Goal: Task Accomplishment & Management: Manage account settings

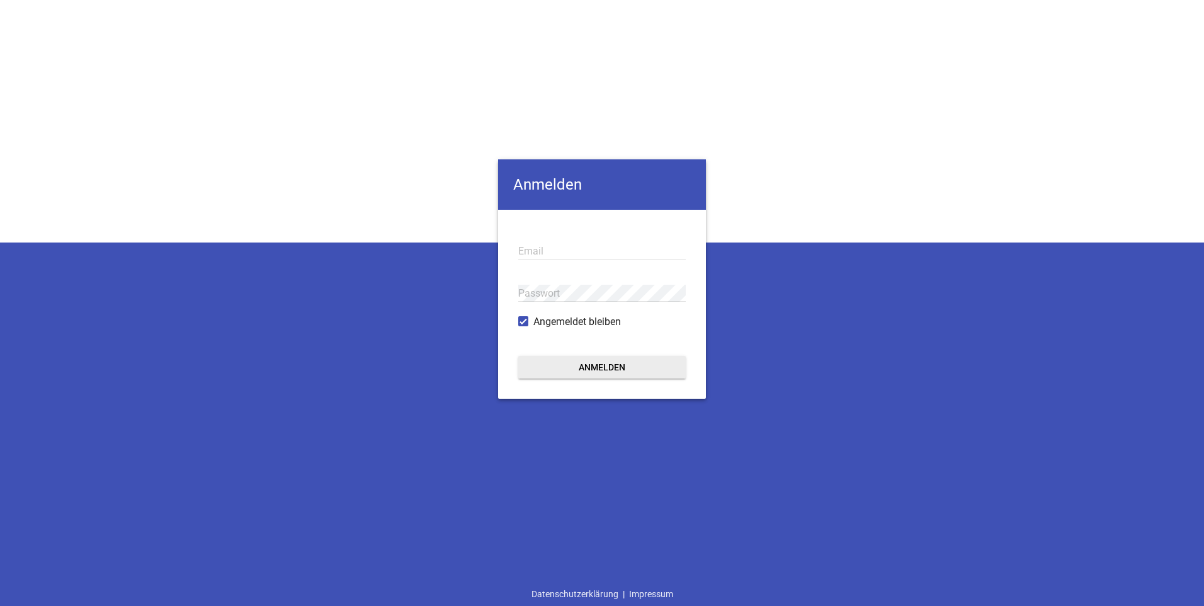
type input "[EMAIL_ADDRESS][DOMAIN_NAME]"
click at [594, 368] on button "Anmelden" at bounding box center [602, 367] width 168 height 23
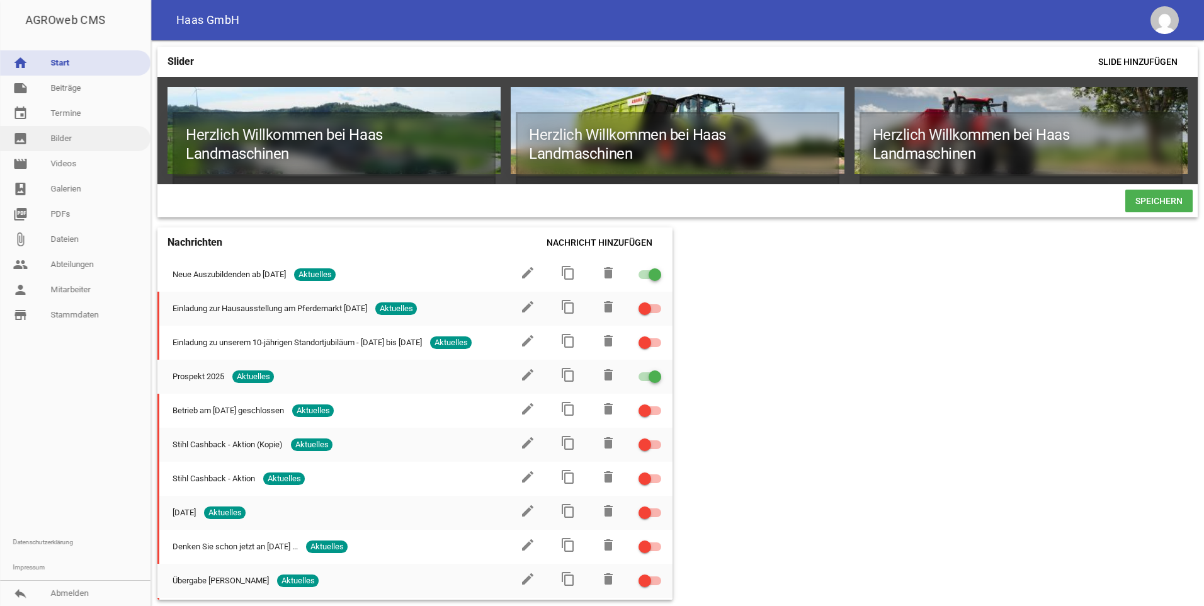
click at [53, 142] on link "image Bilder" at bounding box center [75, 138] width 151 height 25
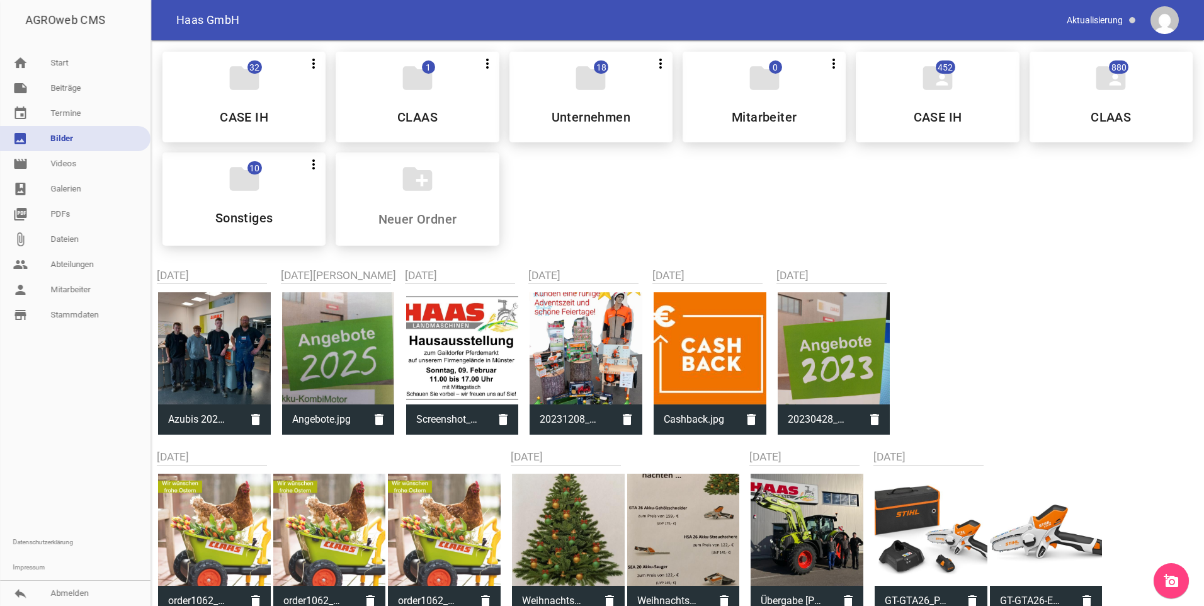
click at [1180, 580] on link "add_a_photo" at bounding box center [1171, 580] width 35 height 35
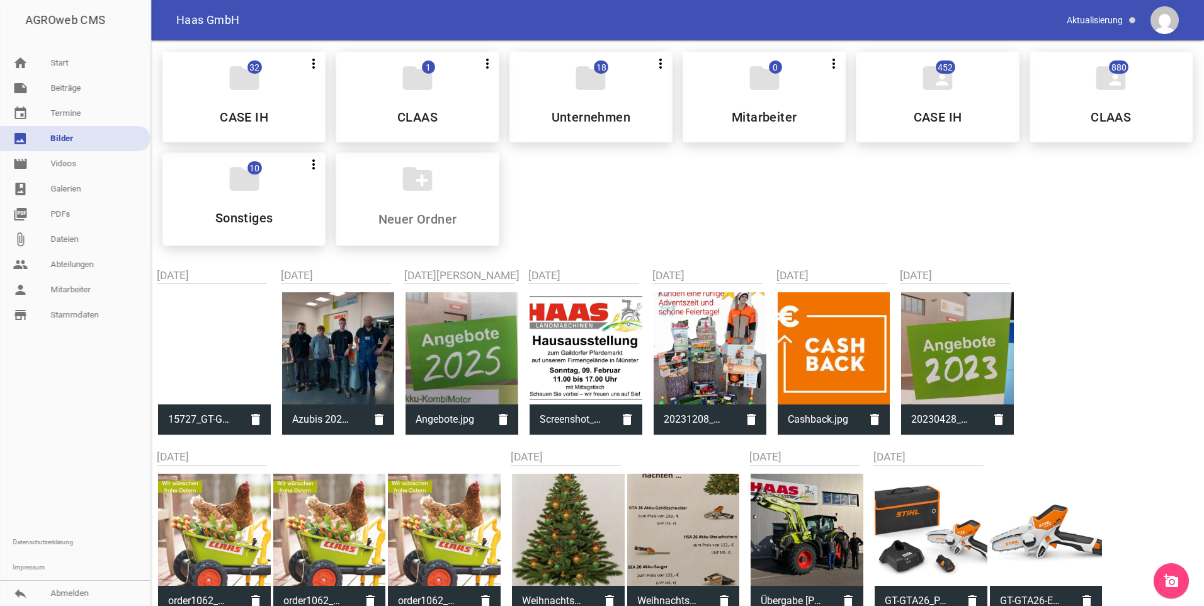
drag, startPoint x: 197, startPoint y: 421, endPoint x: 576, endPoint y: 222, distance: 427.4
click at [576, 222] on div "folder 32 more_vert Teilen Bearbeiten Löschen CASE IH folder 1 more_vert Teilen…" at bounding box center [677, 149] width 1051 height 214
click at [65, 90] on link "note Beiträge" at bounding box center [75, 88] width 151 height 25
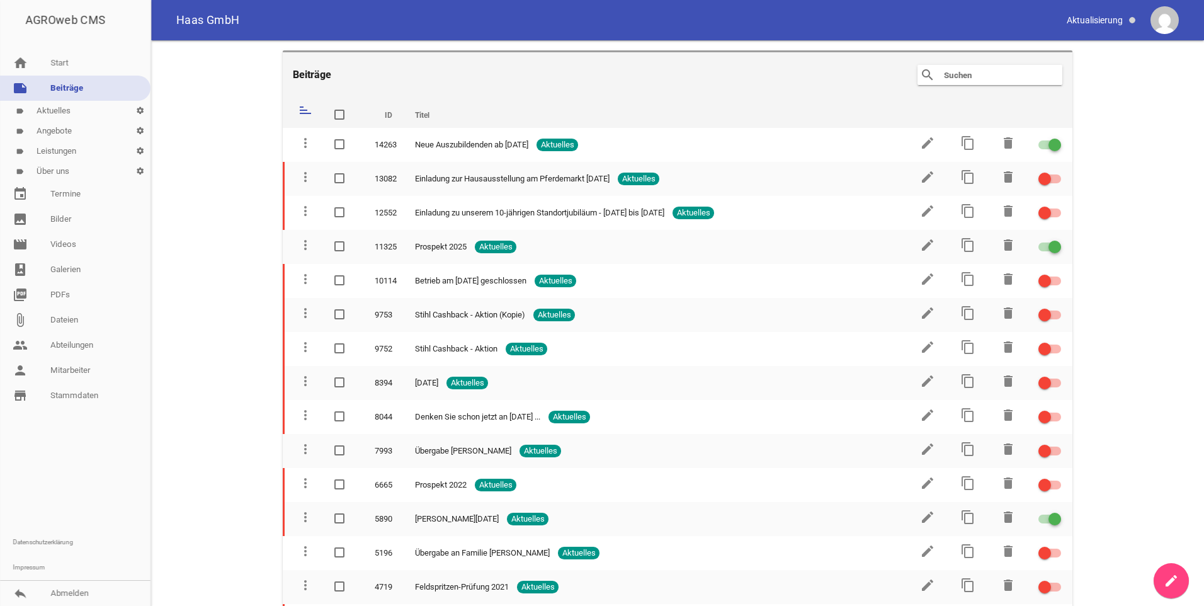
click at [1177, 582] on icon "create" at bounding box center [1171, 580] width 15 height 15
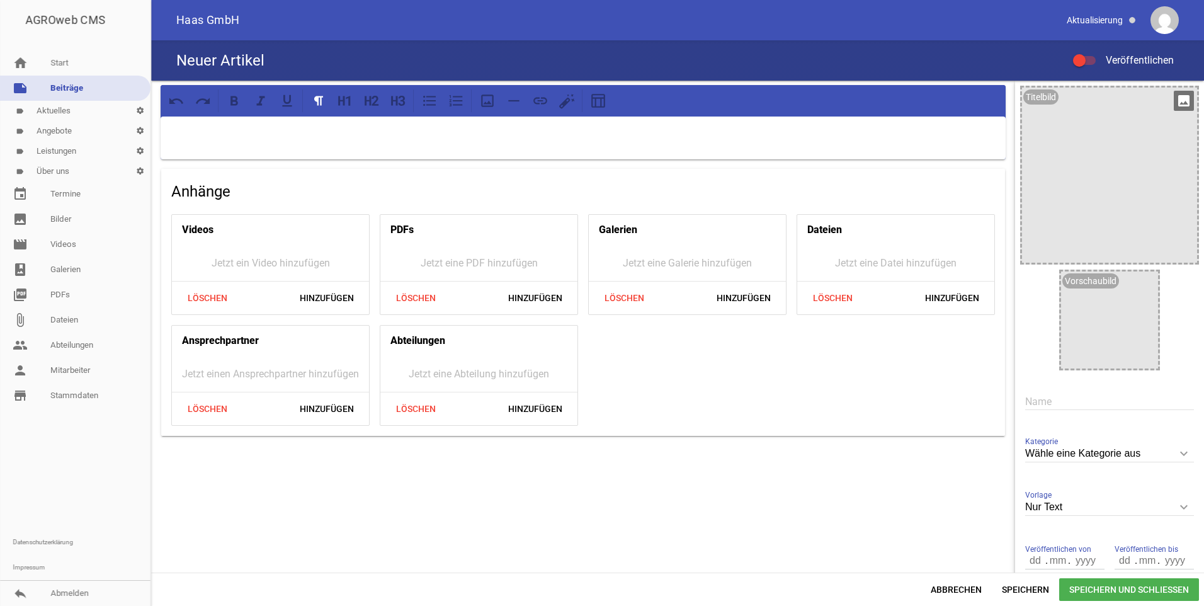
drag, startPoint x: 1077, startPoint y: 135, endPoint x: 1183, endPoint y: 101, distance: 111.3
click at [1183, 101] on icon "image" at bounding box center [1184, 101] width 20 height 20
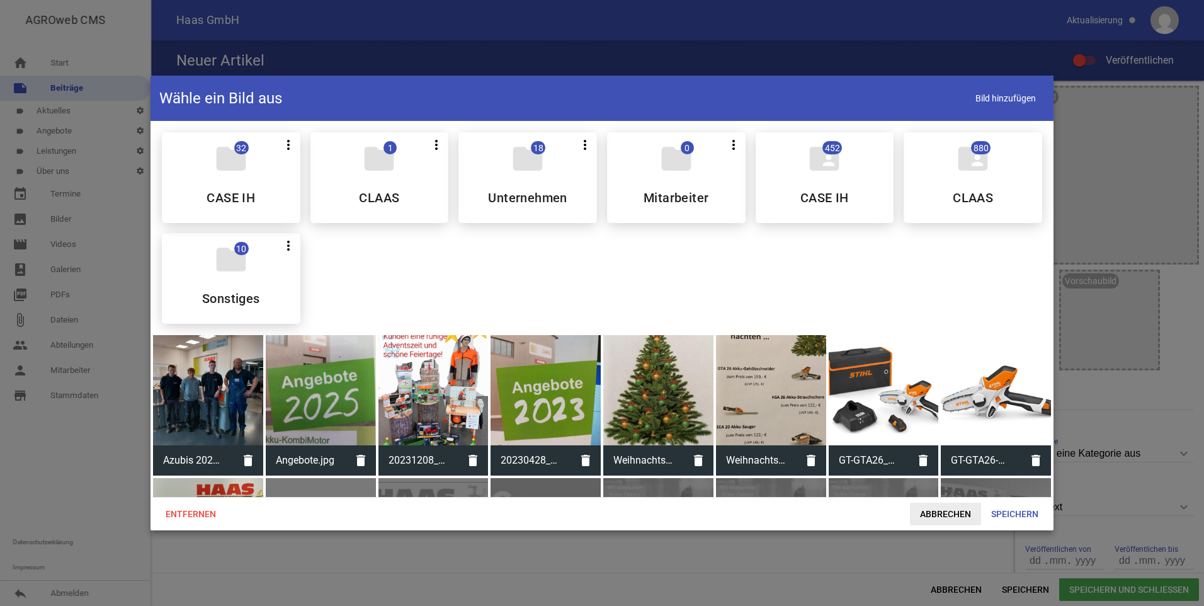
click at [957, 508] on span "Abbrechen" at bounding box center [945, 514] width 71 height 23
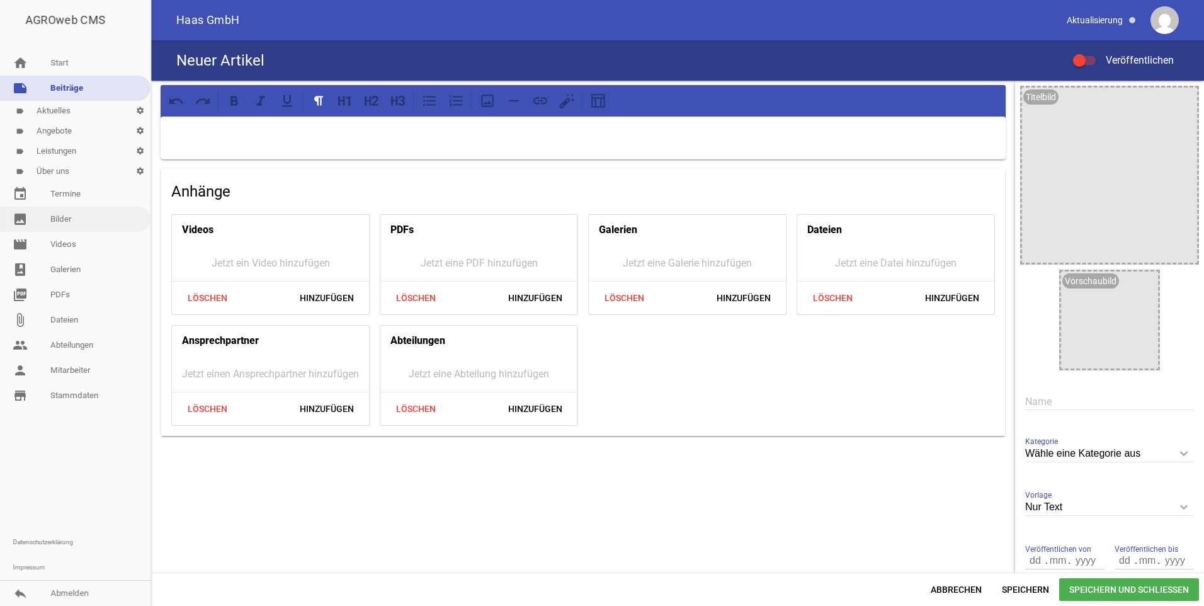
click at [69, 212] on link "image Bilder" at bounding box center [75, 219] width 151 height 25
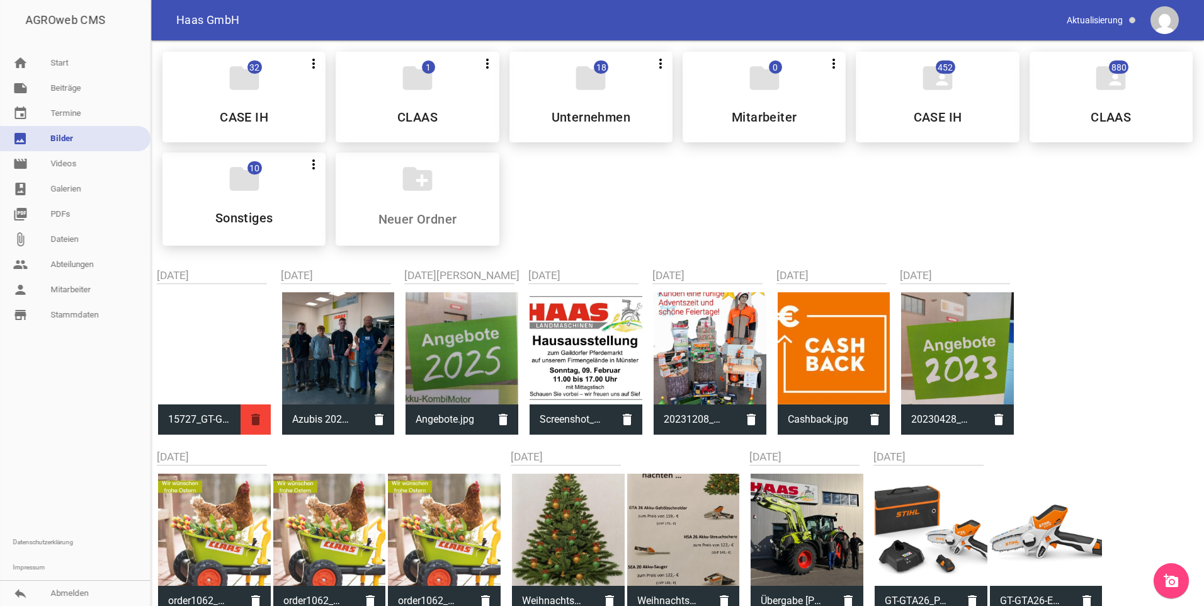
click at [262, 425] on icon "delete" at bounding box center [256, 419] width 30 height 30
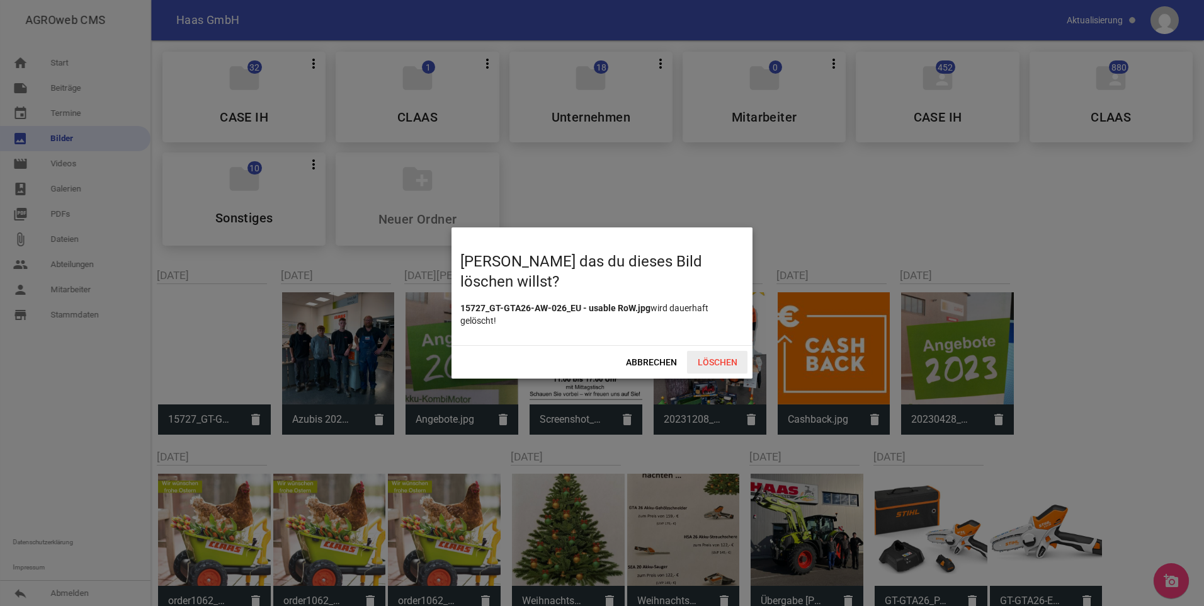
click at [737, 365] on span "Löschen" at bounding box center [717, 362] width 60 height 23
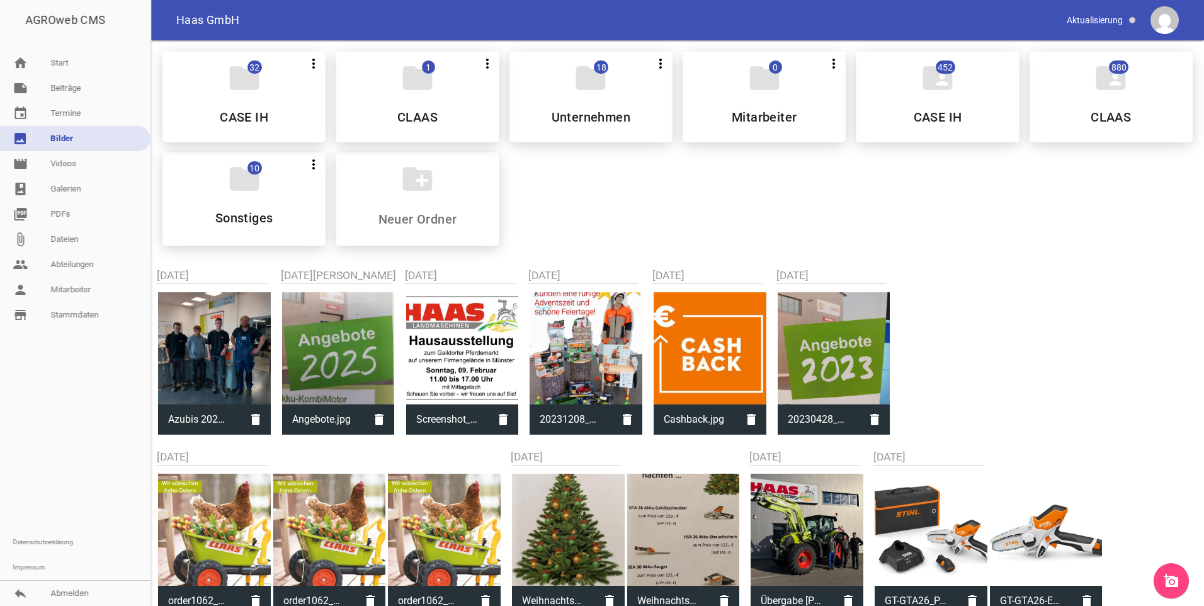
click at [1180, 588] on link "add_a_photo" at bounding box center [1171, 580] width 35 height 35
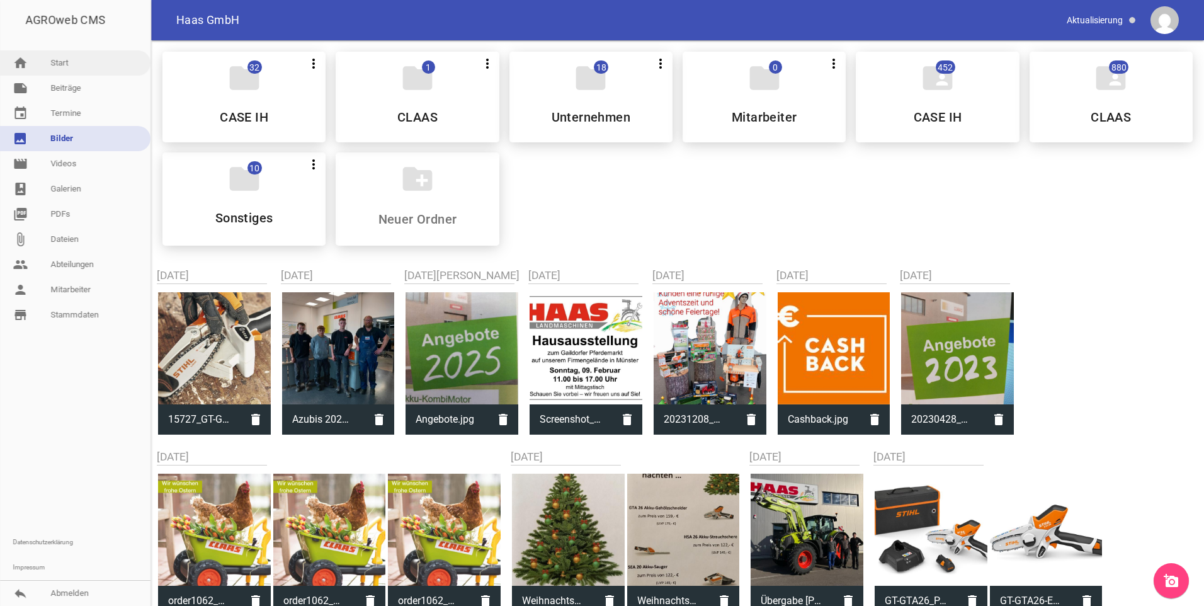
click at [71, 69] on link "home Start" at bounding box center [75, 62] width 151 height 25
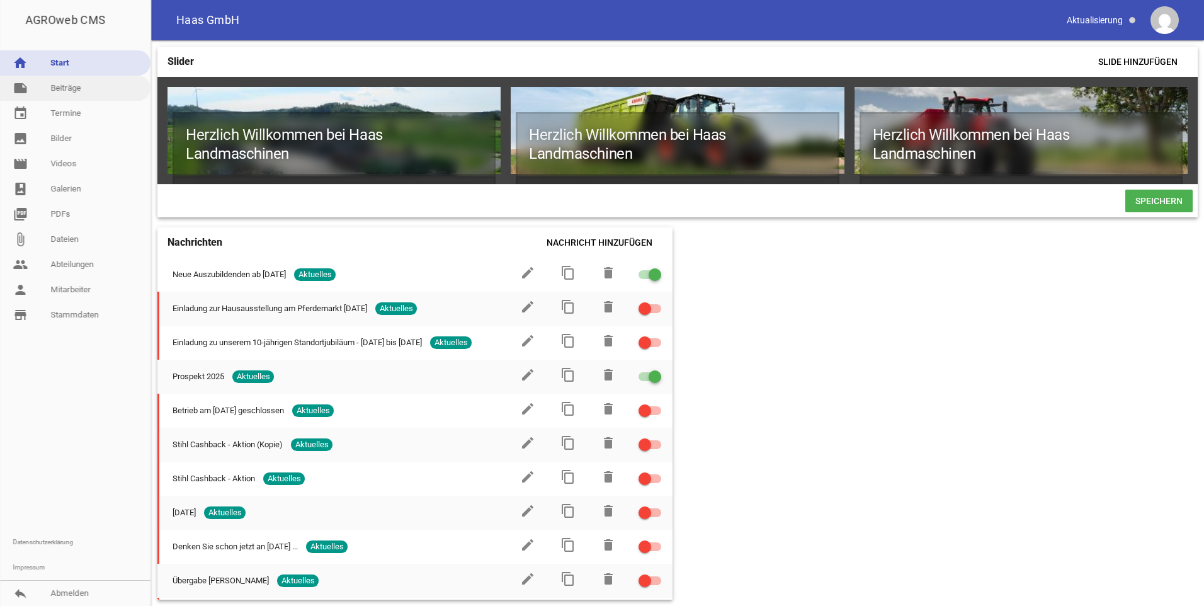
click at [80, 82] on link "note Beiträge" at bounding box center [75, 88] width 151 height 25
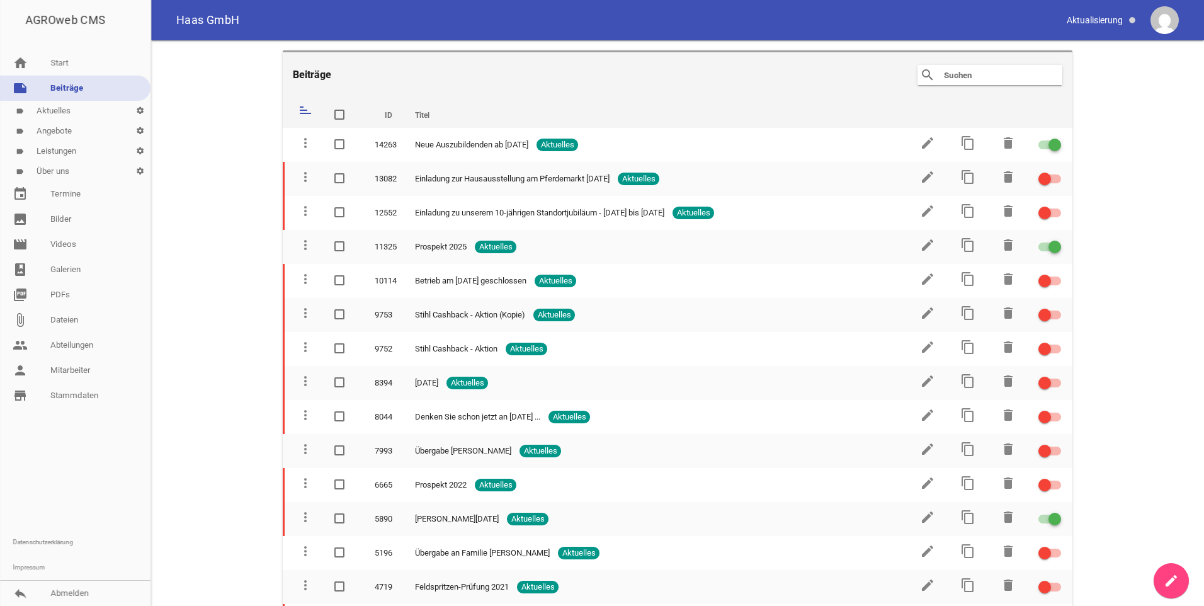
click at [1172, 583] on icon "create" at bounding box center [1171, 580] width 15 height 15
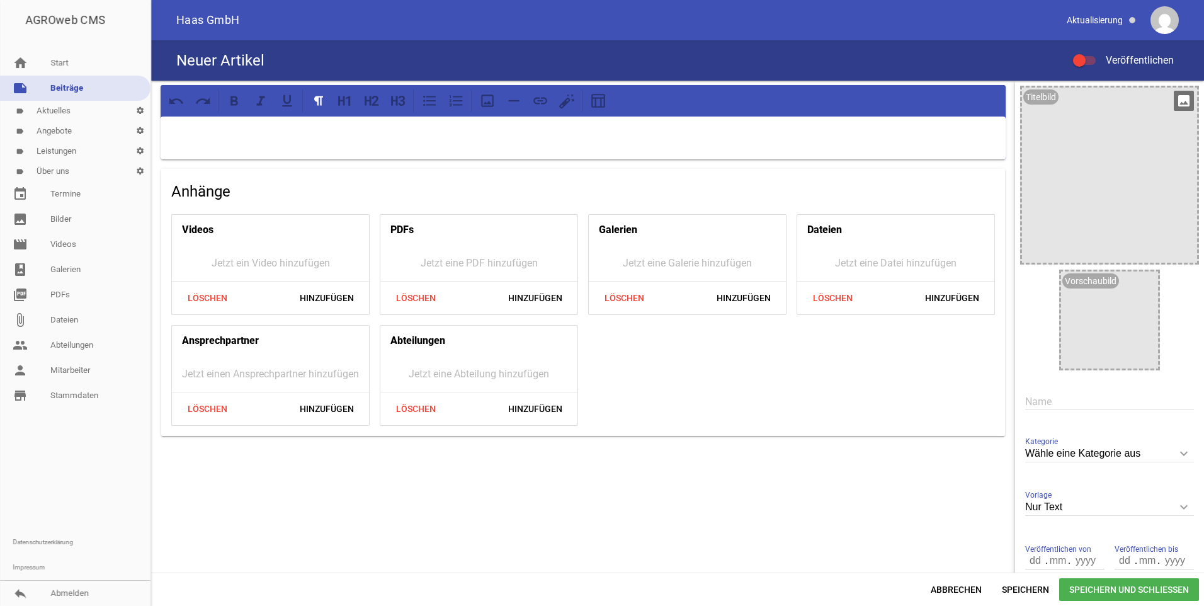
click at [1034, 98] on div "Titelbild" at bounding box center [1041, 96] width 35 height 15
click at [1180, 99] on icon "image" at bounding box center [1184, 101] width 20 height 20
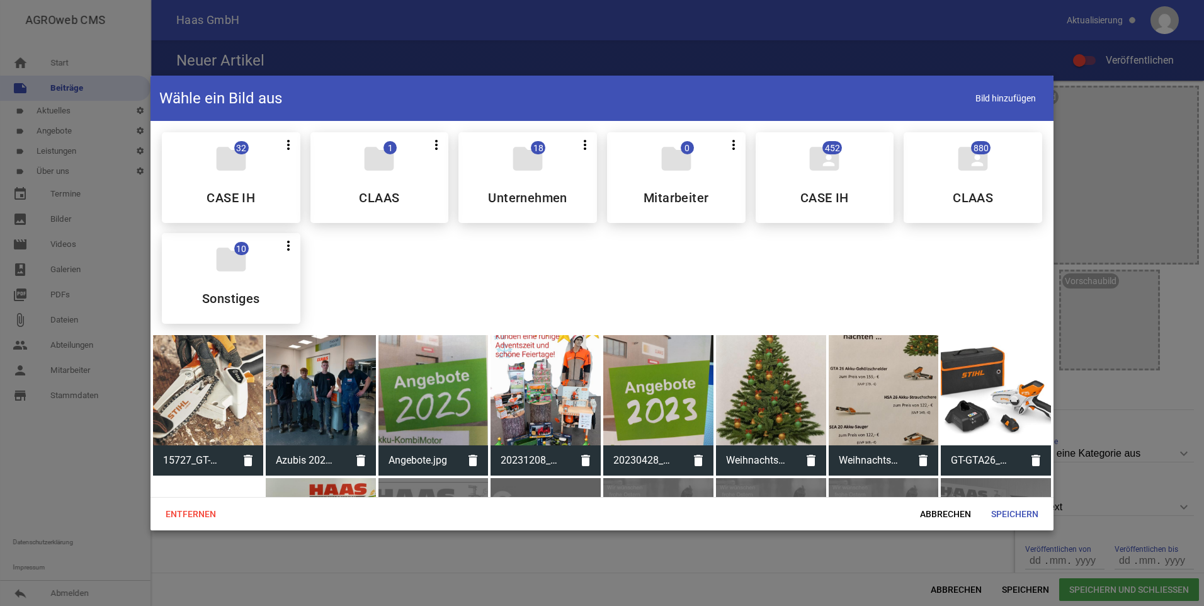
click at [188, 389] on div at bounding box center [208, 390] width 110 height 110
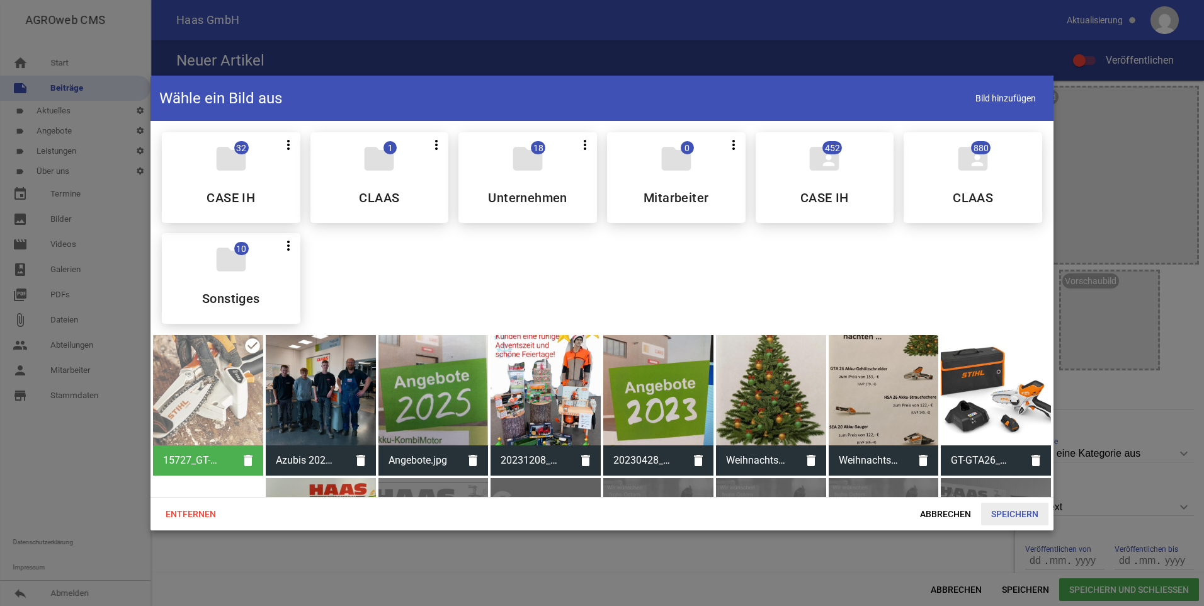
click at [1019, 516] on span "Speichern" at bounding box center [1014, 514] width 67 height 23
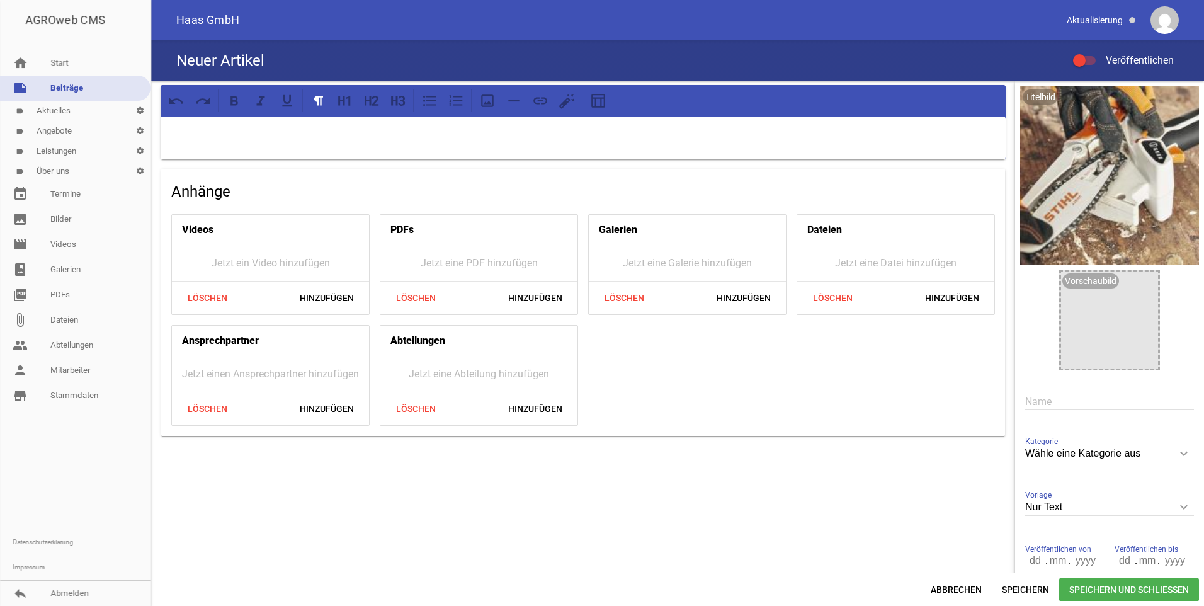
click at [298, 52] on div "Neuer Artikel Veröffentlichen" at bounding box center [677, 60] width 1053 height 40
click at [270, 133] on p at bounding box center [583, 132] width 828 height 15
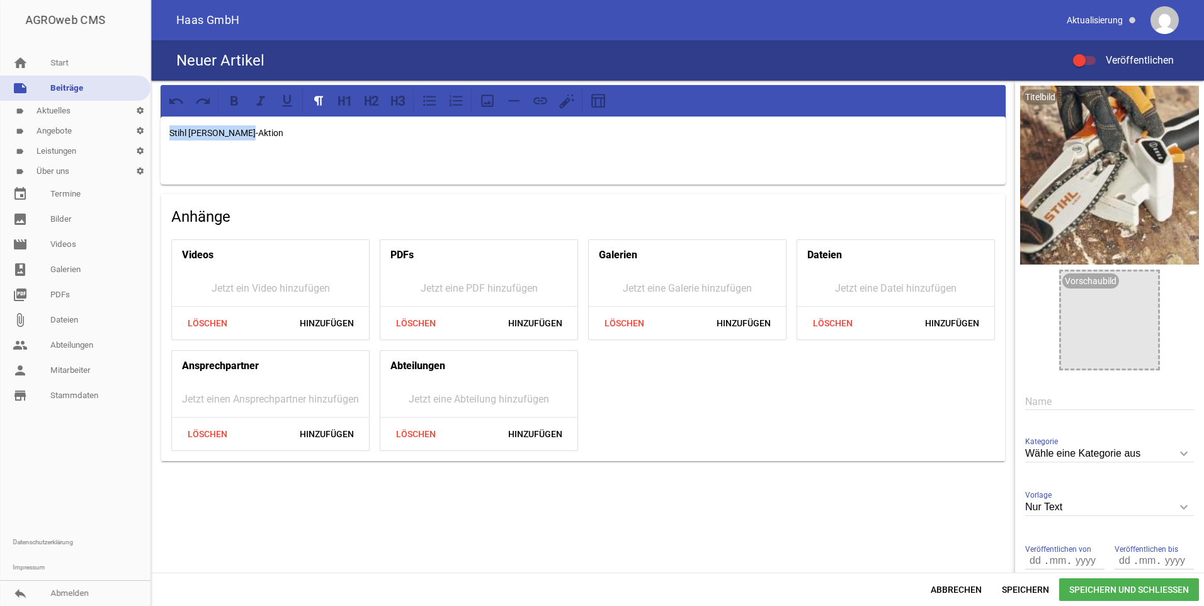
drag, startPoint x: 170, startPoint y: 133, endPoint x: 268, endPoint y: 127, distance: 97.8
click at [268, 127] on p "Stihl [PERSON_NAME]-Aktion" at bounding box center [583, 132] width 828 height 15
click at [238, 101] on icon at bounding box center [234, 101] width 16 height 16
click at [203, 161] on p at bounding box center [583, 158] width 828 height 15
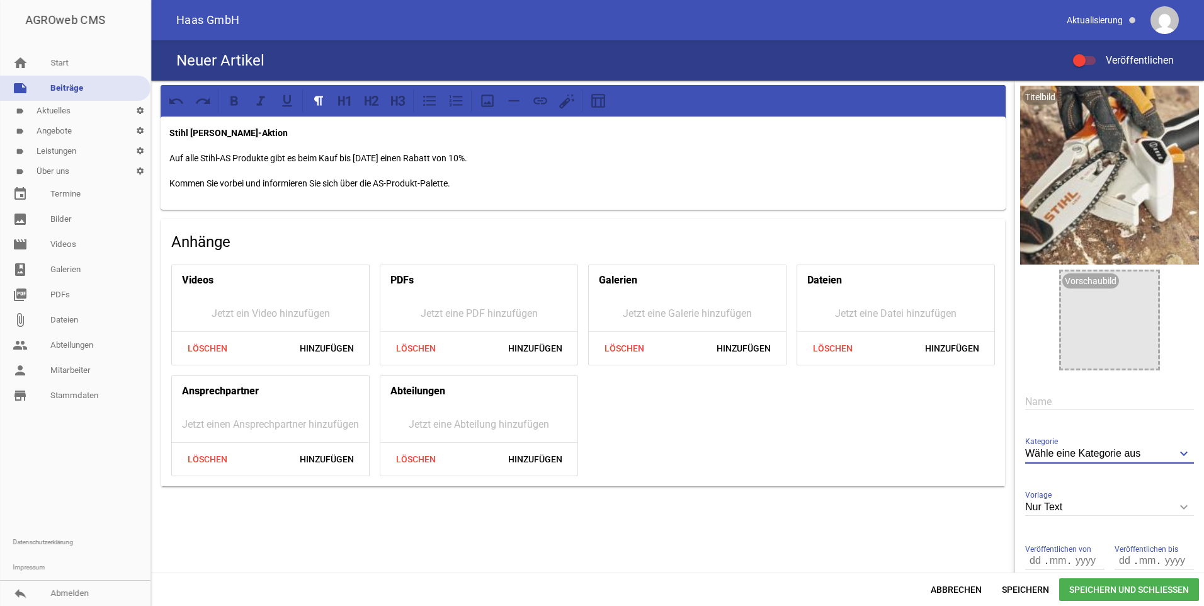
click at [1085, 454] on input "Wähle eine Kategorie aus" at bounding box center [1109, 453] width 169 height 17
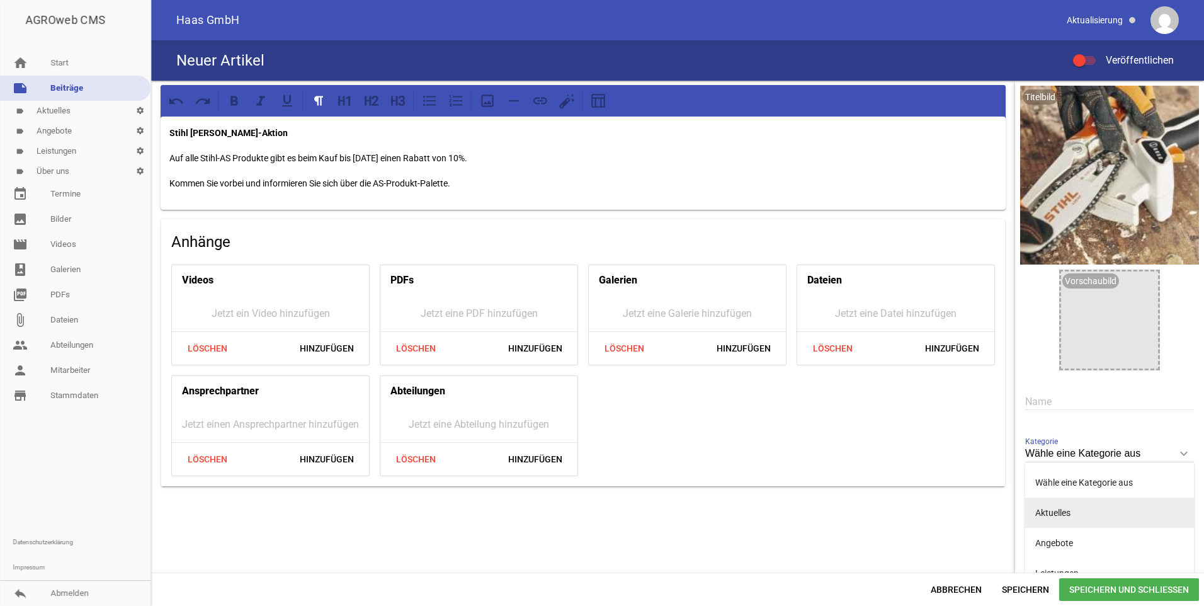
click at [1065, 511] on li "Aktuelles" at bounding box center [1109, 513] width 169 height 30
type input "Aktuelles"
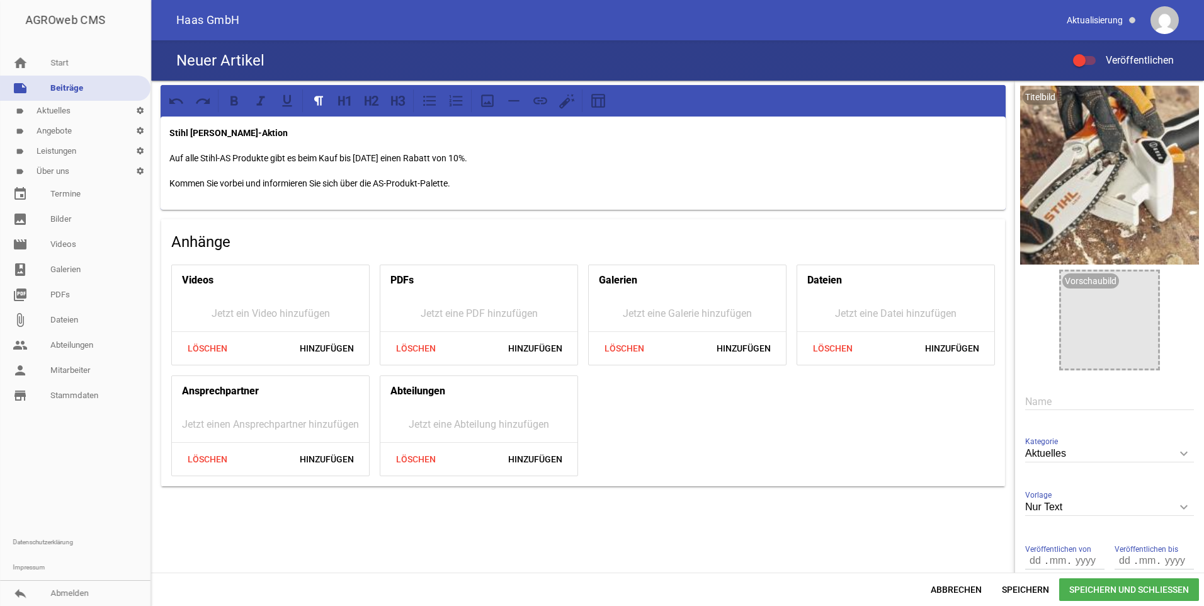
scroll to position [74, 0]
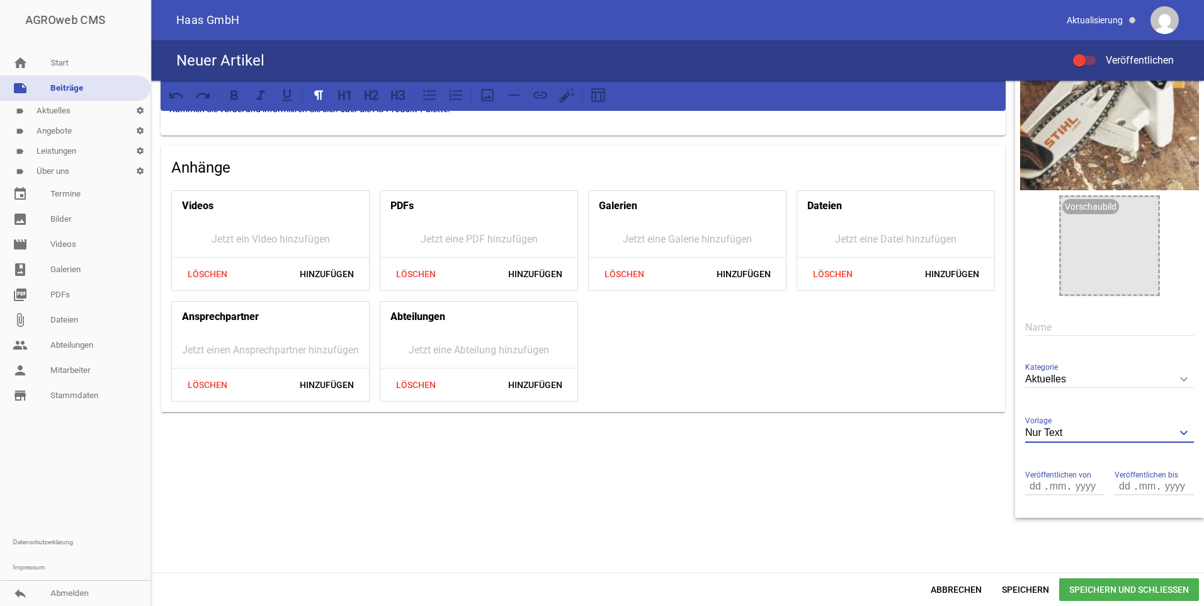
click at [1063, 433] on input "Nur Text" at bounding box center [1109, 433] width 169 height 17
click at [1049, 489] on li "1 Bild" at bounding box center [1109, 492] width 169 height 30
type input "1 Bild"
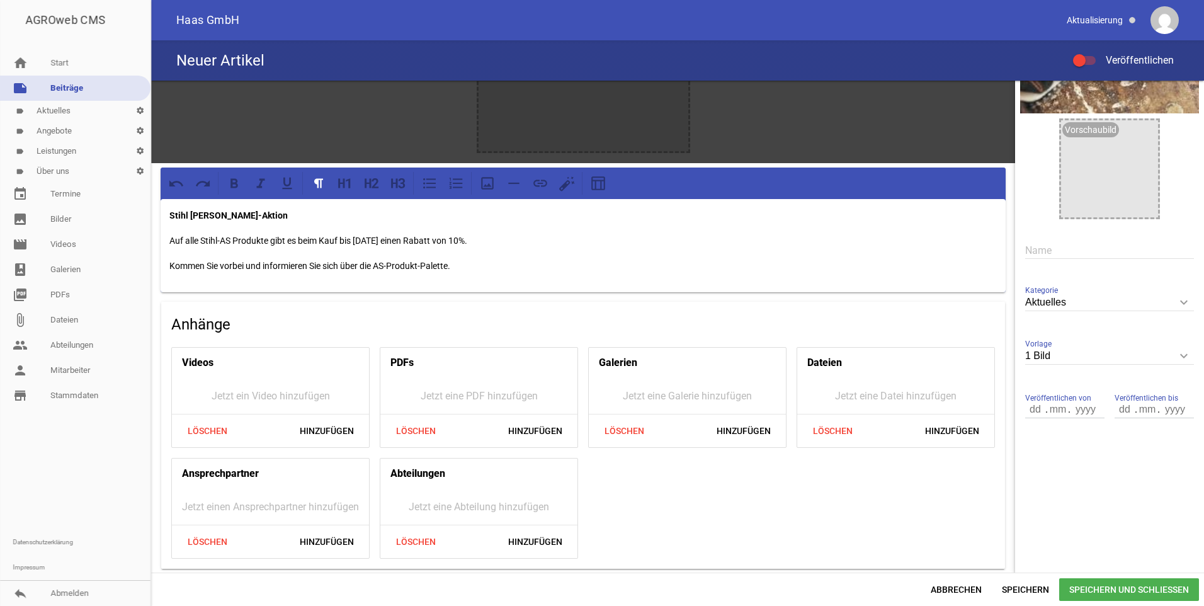
click at [557, 130] on div at bounding box center [584, 46] width 210 height 210
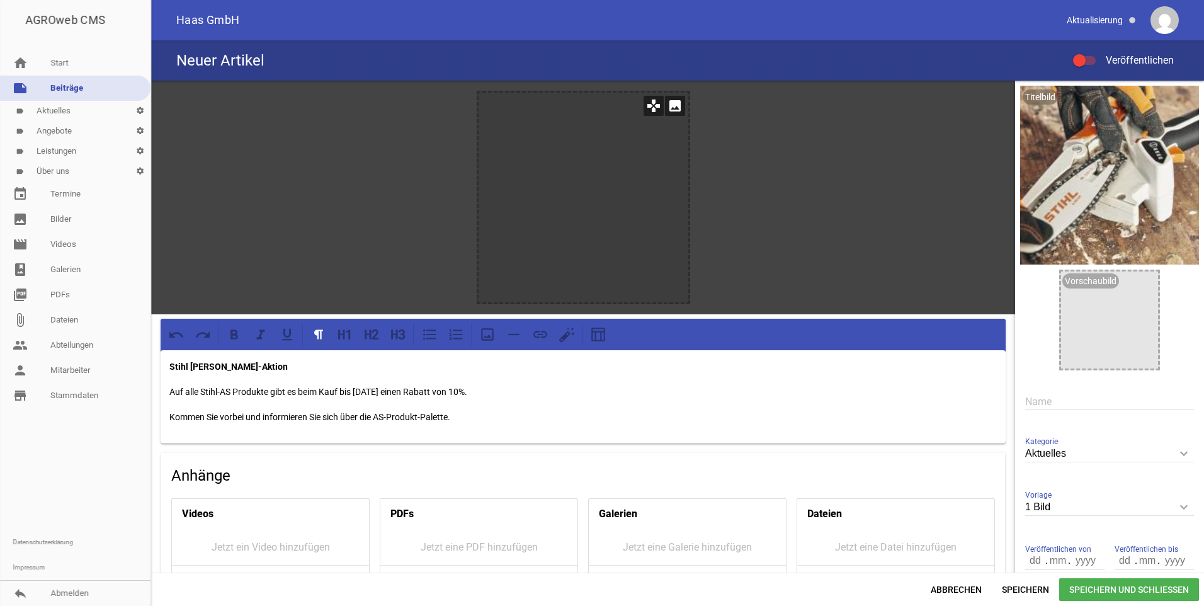
click at [671, 106] on icon "image" at bounding box center [675, 106] width 20 height 20
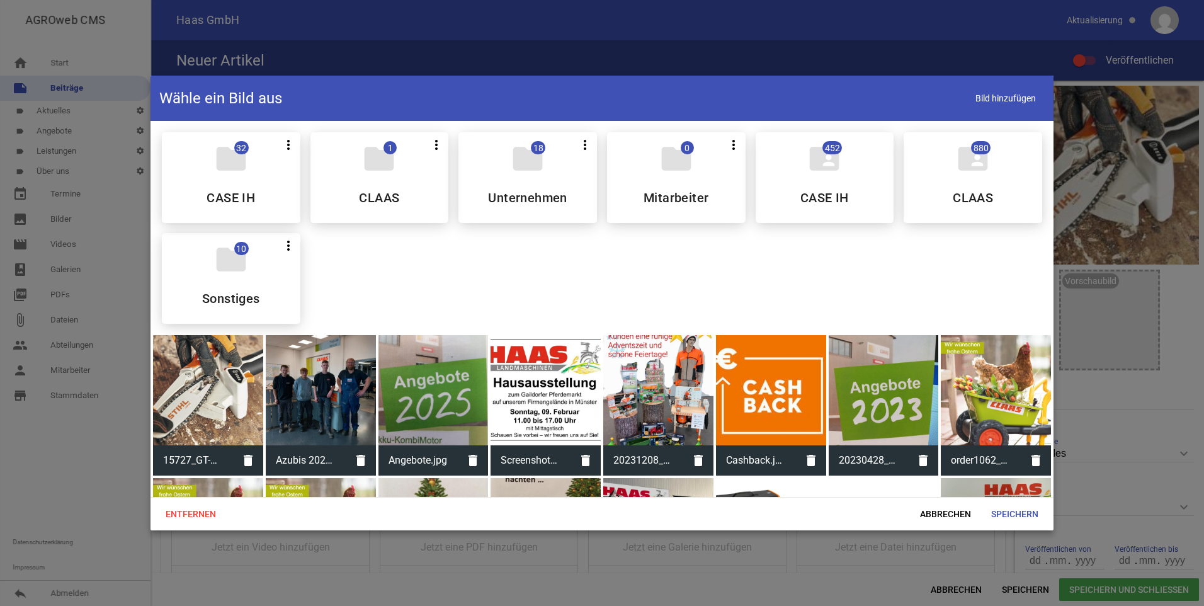
click at [195, 396] on div at bounding box center [208, 390] width 110 height 110
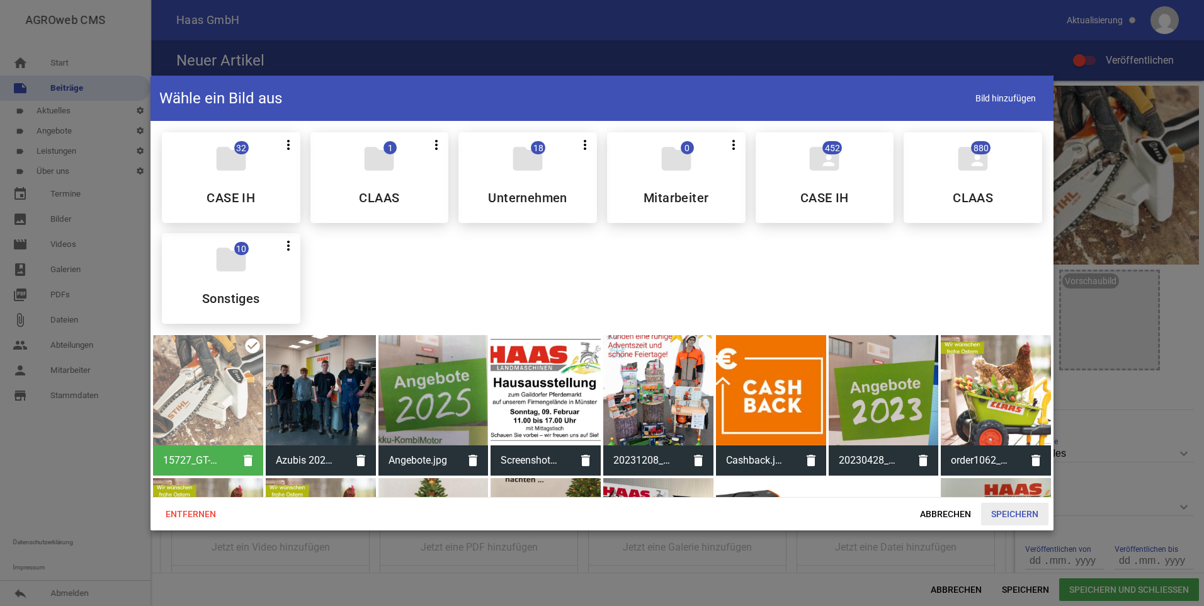
click at [1022, 515] on span "Speichern" at bounding box center [1014, 514] width 67 height 23
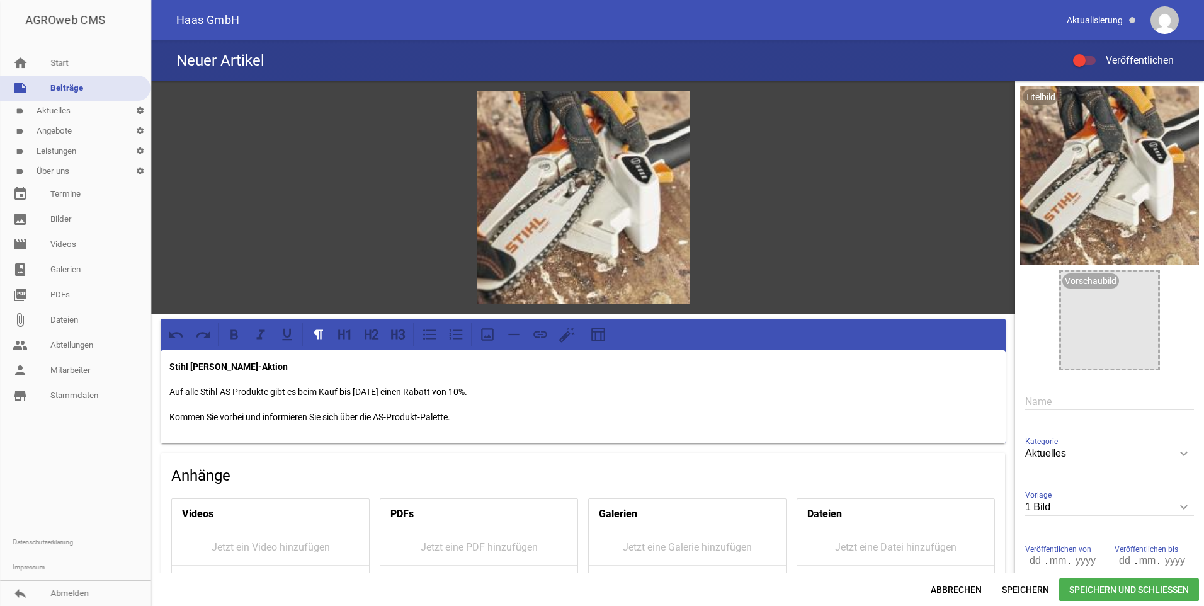
scroll to position [151, 0]
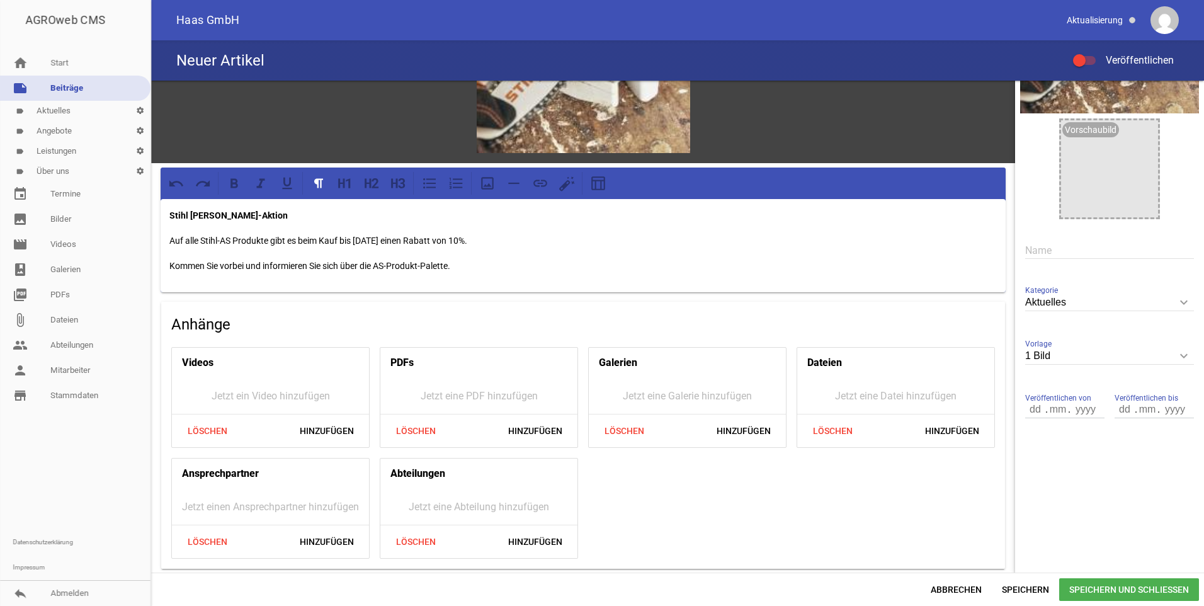
click at [1047, 412] on input "number" at bounding box center [1058, 409] width 23 height 16
type input "12"
type input "6"
click at [1027, 413] on input "number" at bounding box center [1035, 409] width 21 height 16
type input "26"
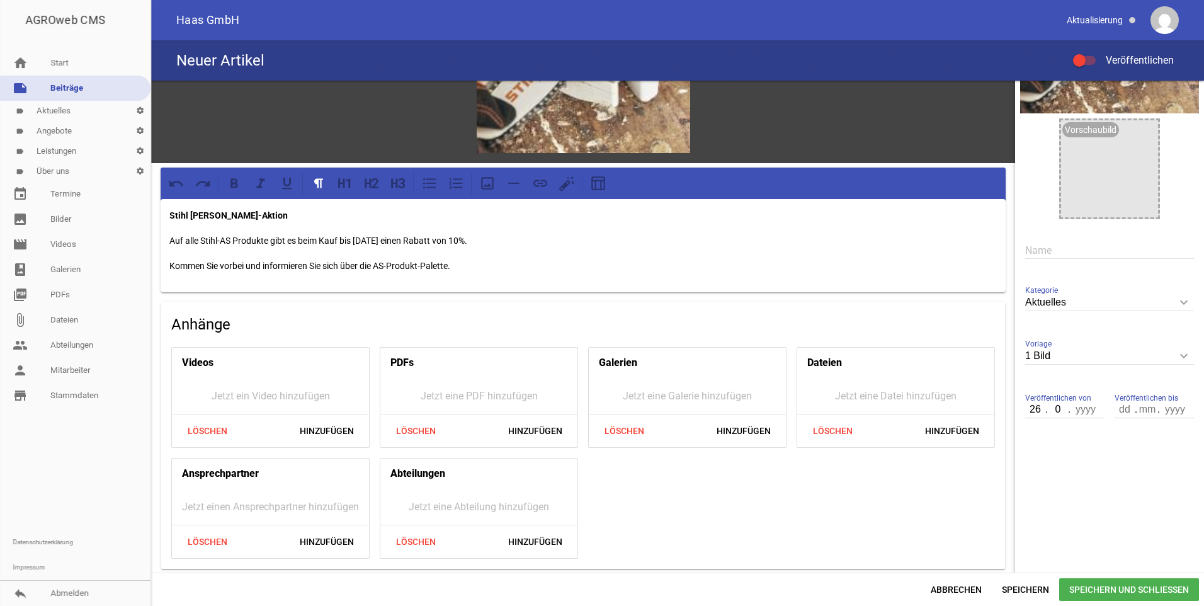
type input "09"
type input "2025"
type input "07"
type input "10"
type input "2025"
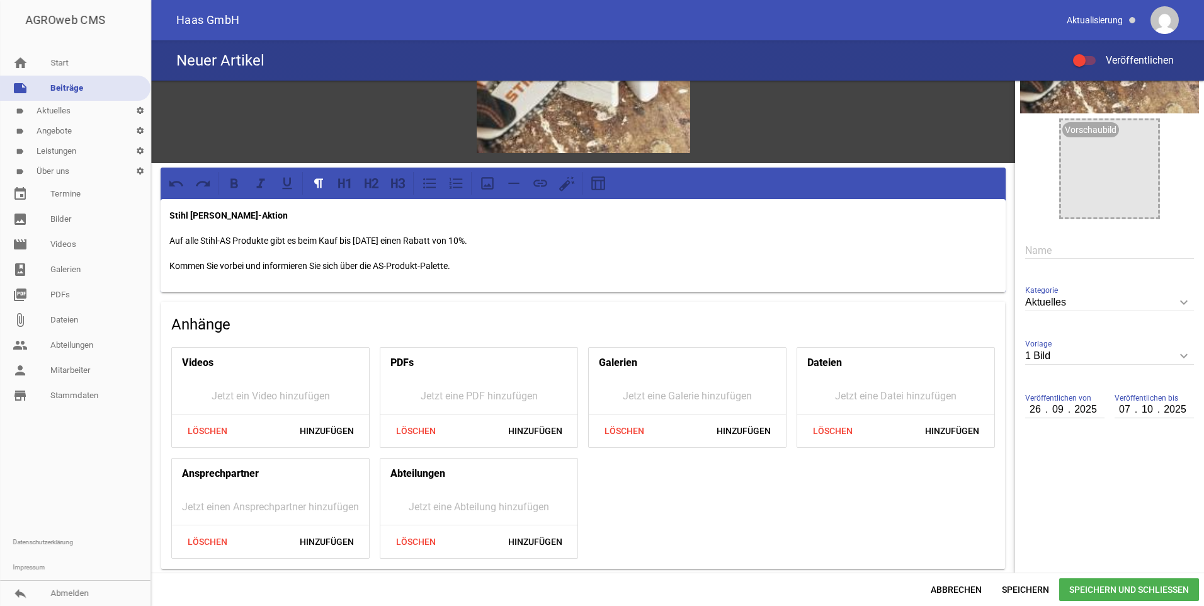
click at [1143, 412] on input "10" at bounding box center [1147, 409] width 23 height 16
type input "12"
click at [1138, 590] on span "Speichern und Schließen" at bounding box center [1129, 589] width 140 height 23
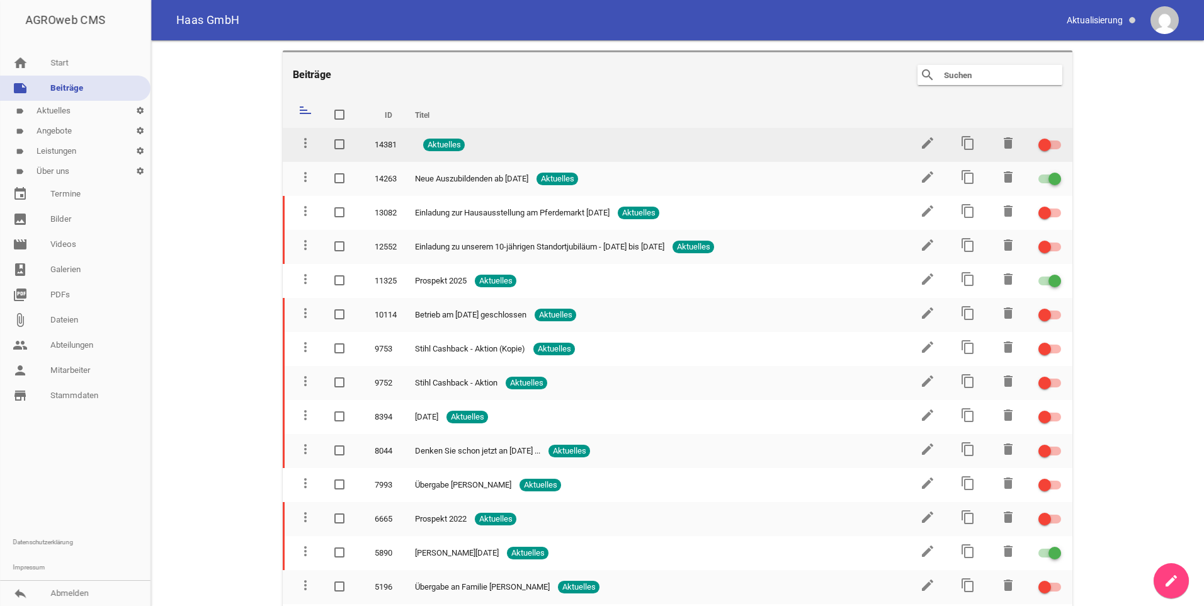
click at [1050, 147] on div at bounding box center [1050, 144] width 23 height 9
click at [1058, 137] on input "checkbox" at bounding box center [1058, 137] width 0 height 0
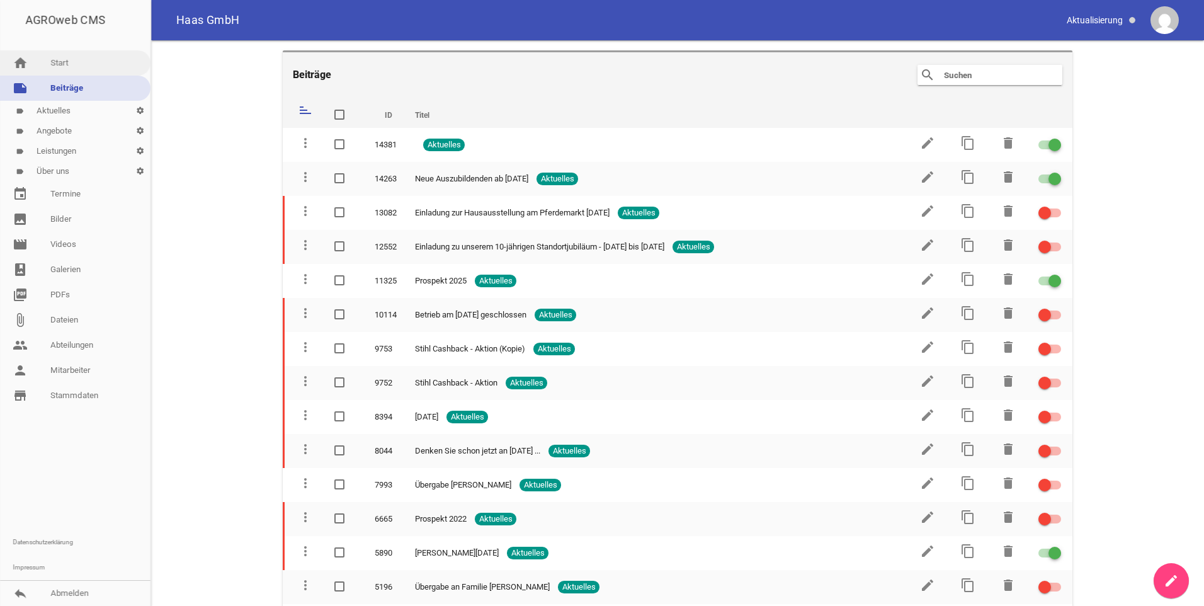
click at [59, 62] on link "home Start" at bounding box center [75, 62] width 151 height 25
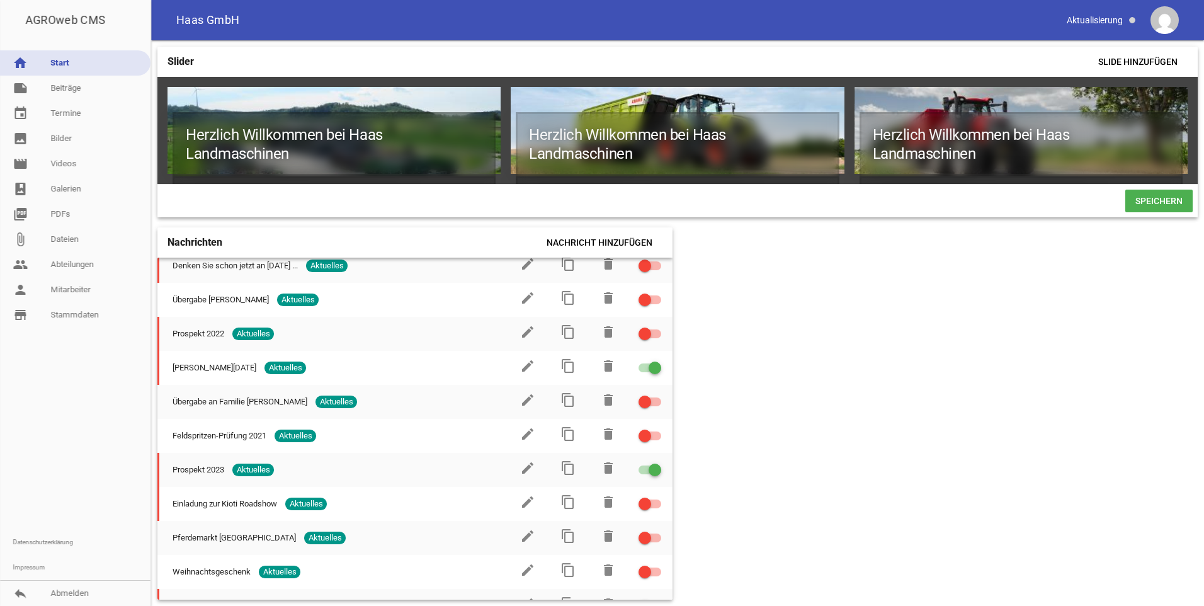
scroll to position [345, 0]
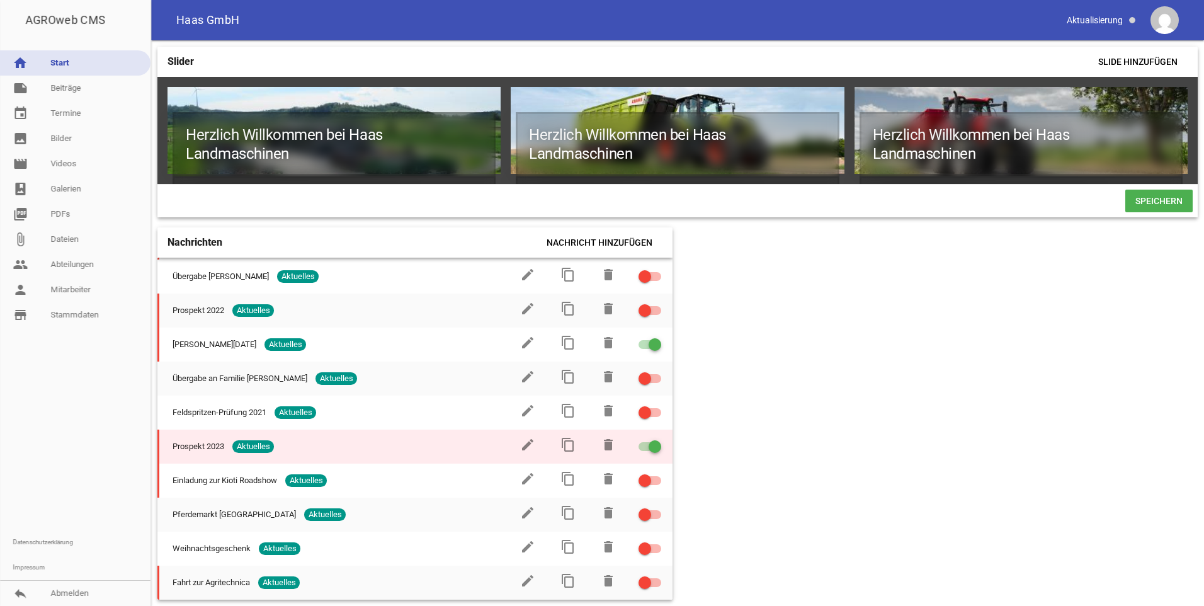
click at [639, 449] on div at bounding box center [650, 446] width 23 height 9
click at [658, 439] on input "checkbox" at bounding box center [658, 439] width 0 height 0
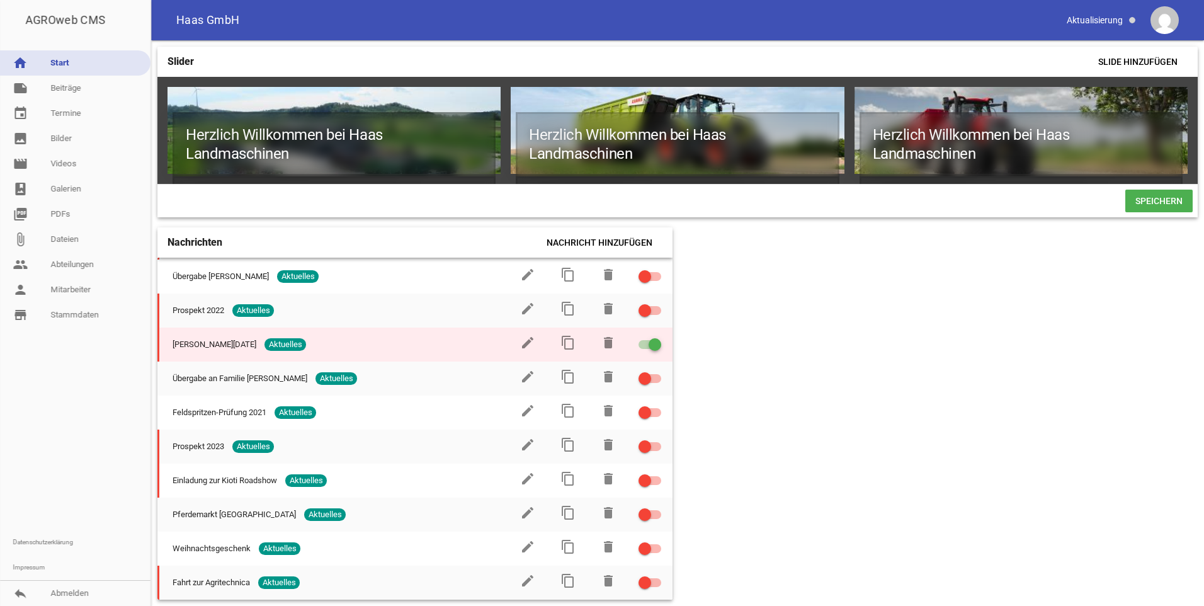
click at [639, 345] on div at bounding box center [650, 344] width 23 height 9
click at [658, 337] on input "checkbox" at bounding box center [658, 337] width 0 height 0
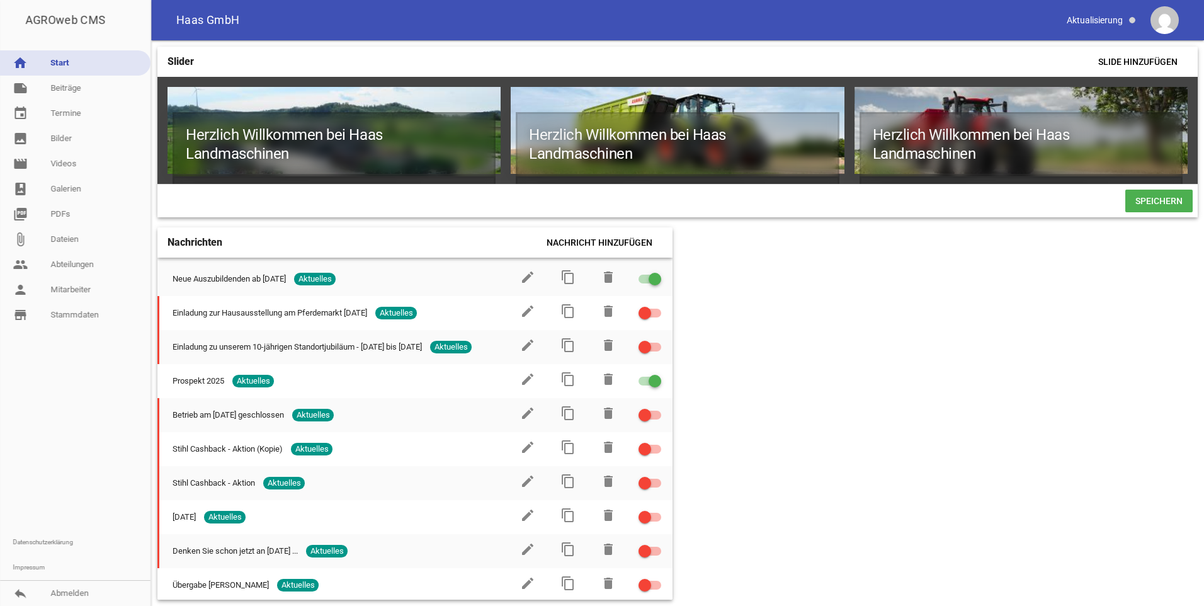
scroll to position [0, 0]
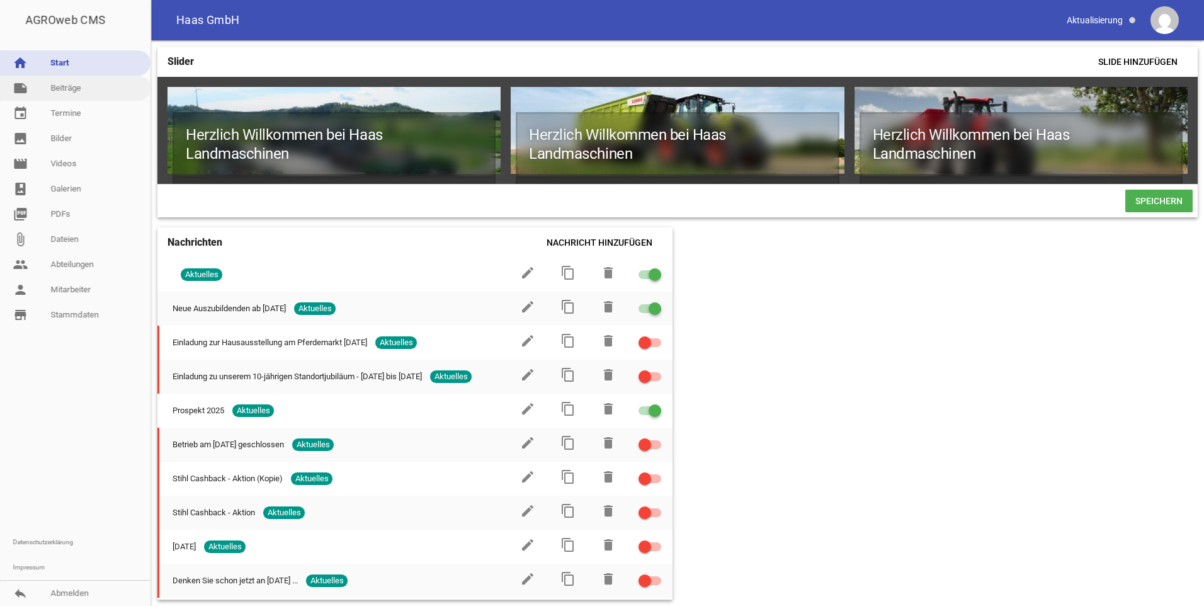
click at [72, 90] on link "note Beiträge" at bounding box center [75, 88] width 151 height 25
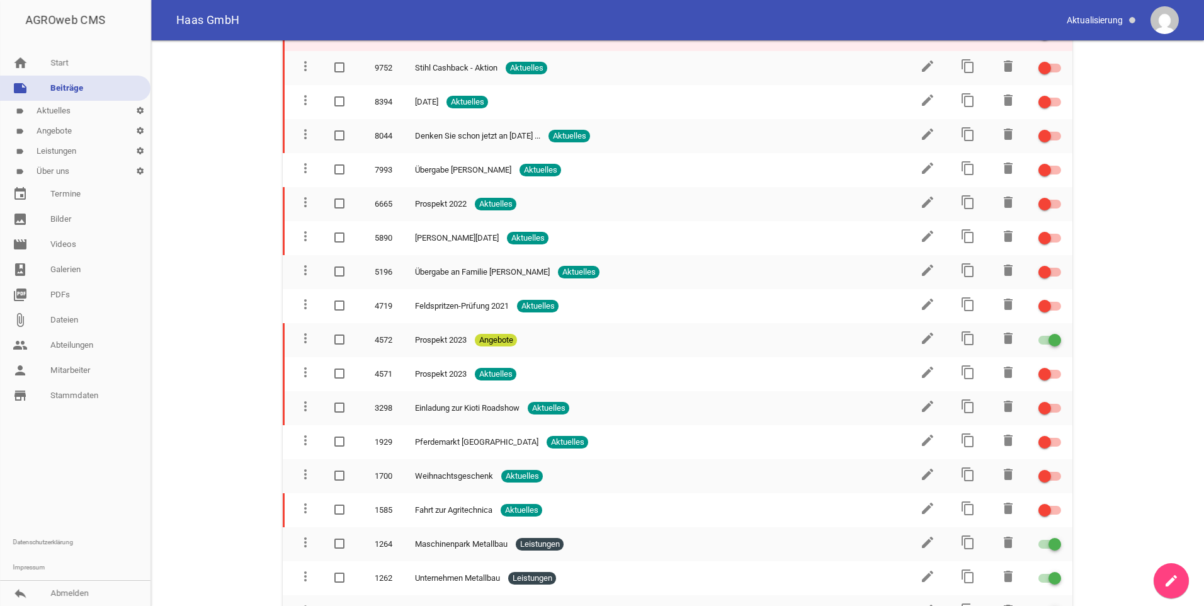
scroll to position [372, 0]
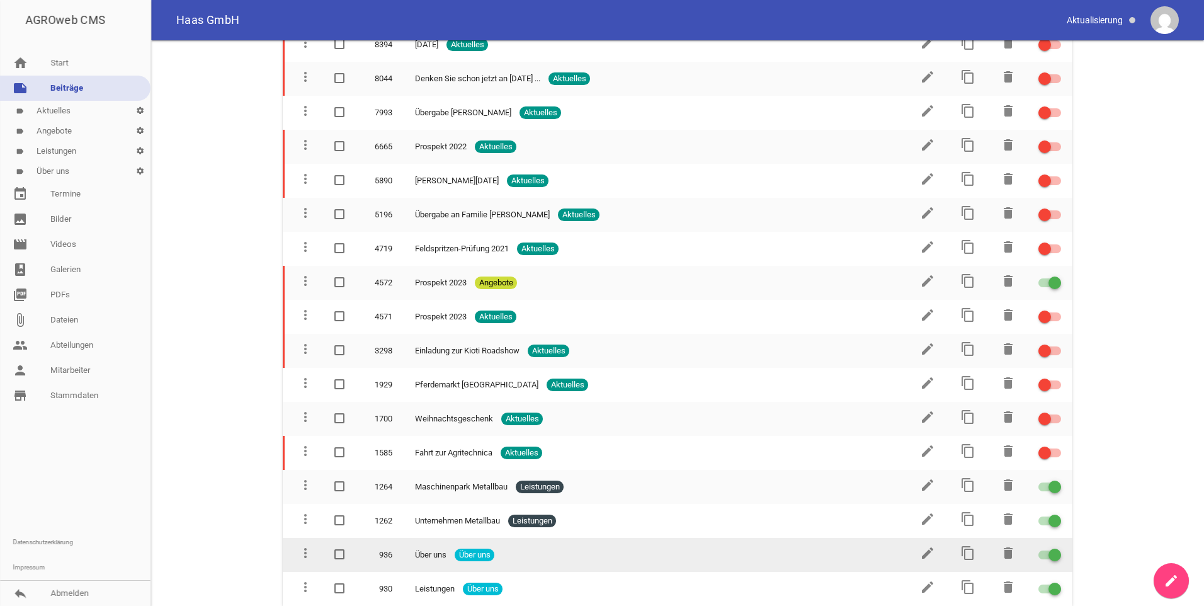
click at [431, 548] on td "Über uns Über uns" at bounding box center [655, 555] width 503 height 34
click at [927, 556] on icon "edit" at bounding box center [927, 552] width 15 height 15
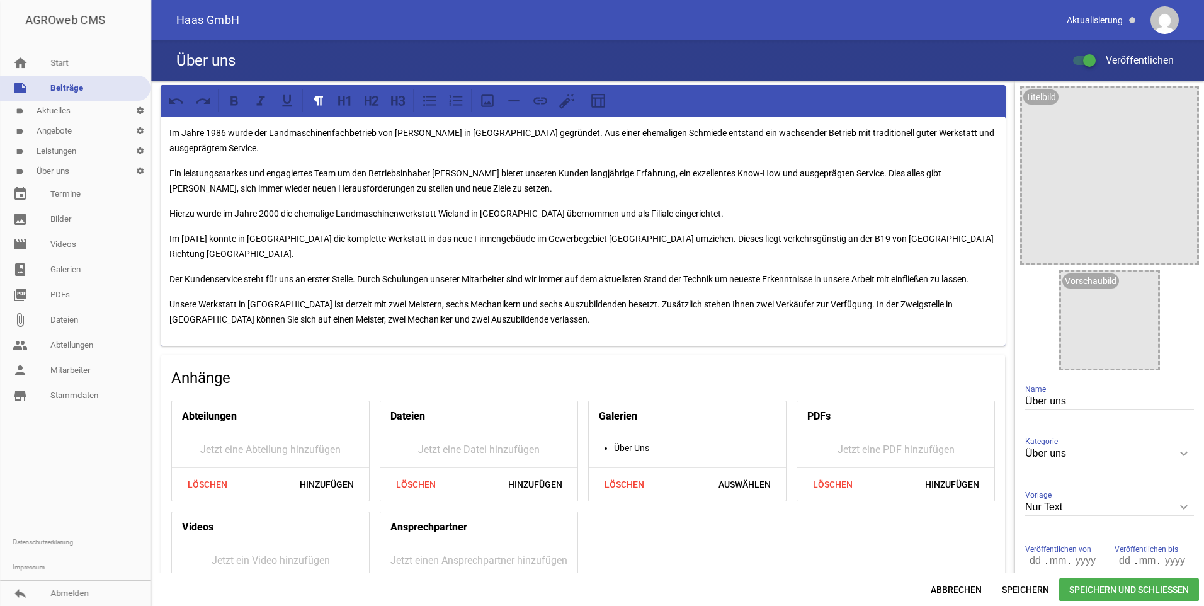
click at [401, 176] on p "Ein leistungsstarkes und engagiertes Team um den Betriebsinhaber [PERSON_NAME] …" at bounding box center [583, 181] width 828 height 30
click at [481, 229] on div "Im Jahre 1986 wurde der Landmaschinenfachbetrieb von [PERSON_NAME] in [GEOGRAPH…" at bounding box center [583, 231] width 845 height 229
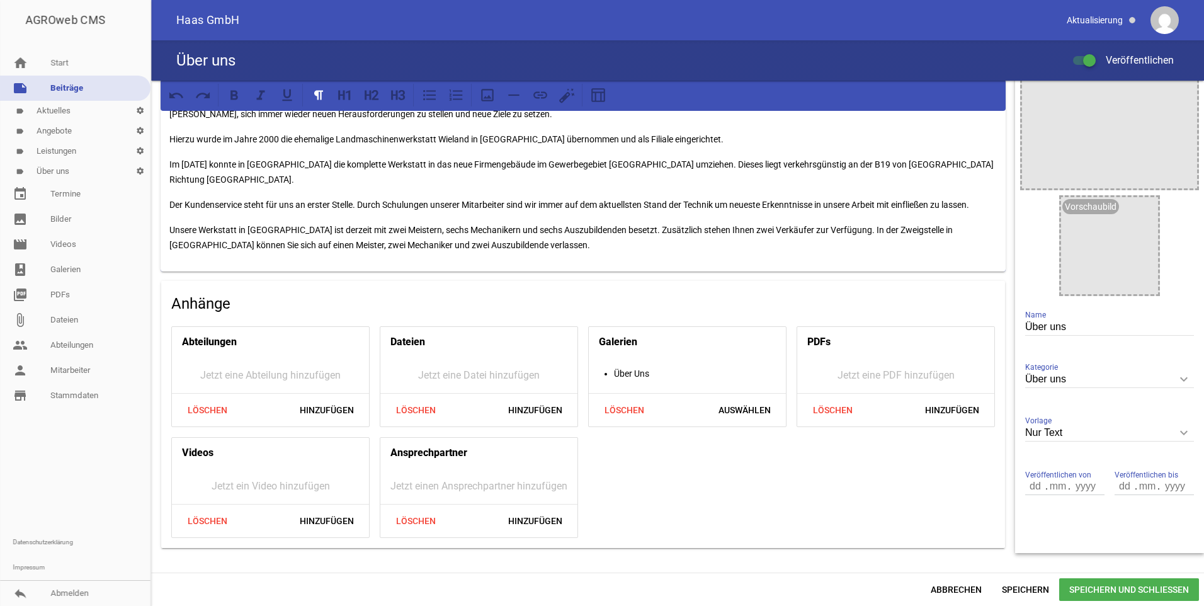
click at [545, 222] on p "Unsere Werkstatt in [GEOGRAPHIC_DATA] ist derzeit mit zwei Meistern, sechs Mech…" at bounding box center [583, 237] width 828 height 30
click at [362, 234] on p "Unsere Werkstatt in [GEOGRAPHIC_DATA] ist derzeit mit zwei Meistern, sechs Mech…" at bounding box center [583, 237] width 828 height 30
click at [403, 229] on p "Unsere Werkstatt in [GEOGRAPHIC_DATA] ist derzeit mit zwei Meistern, sechs Mech…" at bounding box center [583, 237] width 828 height 30
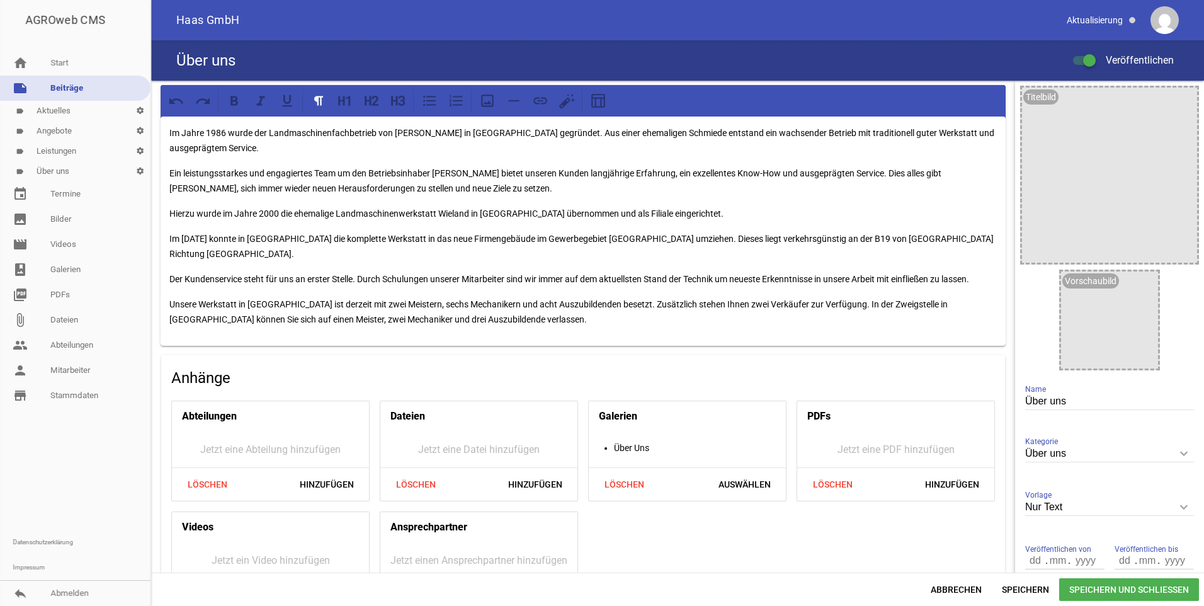
click at [1119, 587] on span "Speichern und Schließen" at bounding box center [1129, 589] width 140 height 23
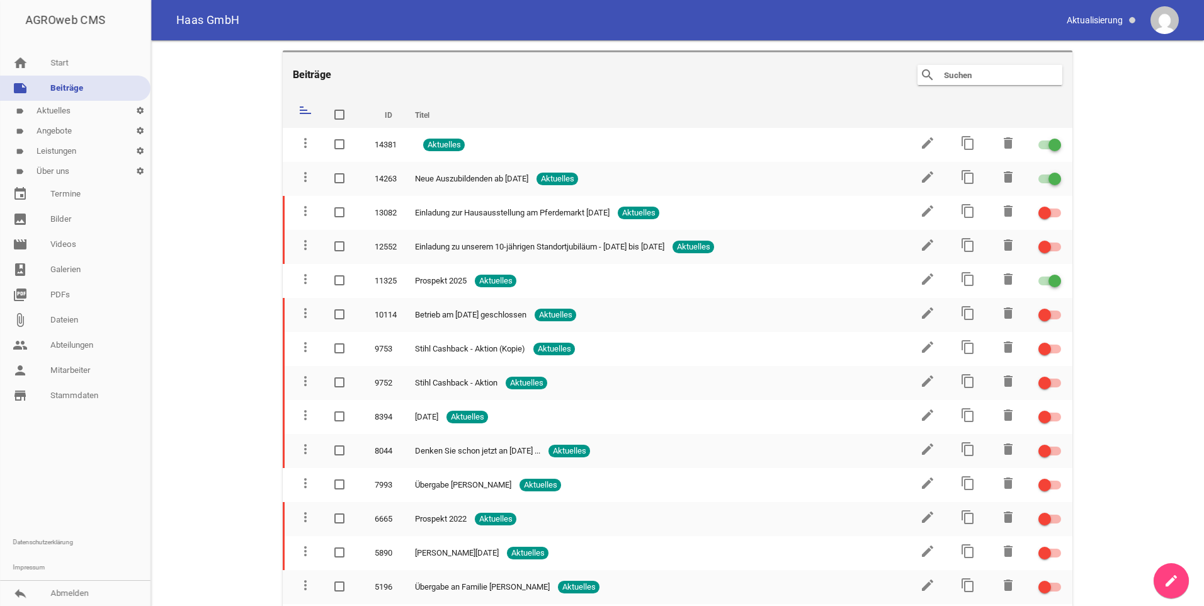
click at [56, 107] on link "label Aktuelles settings" at bounding box center [75, 111] width 151 height 20
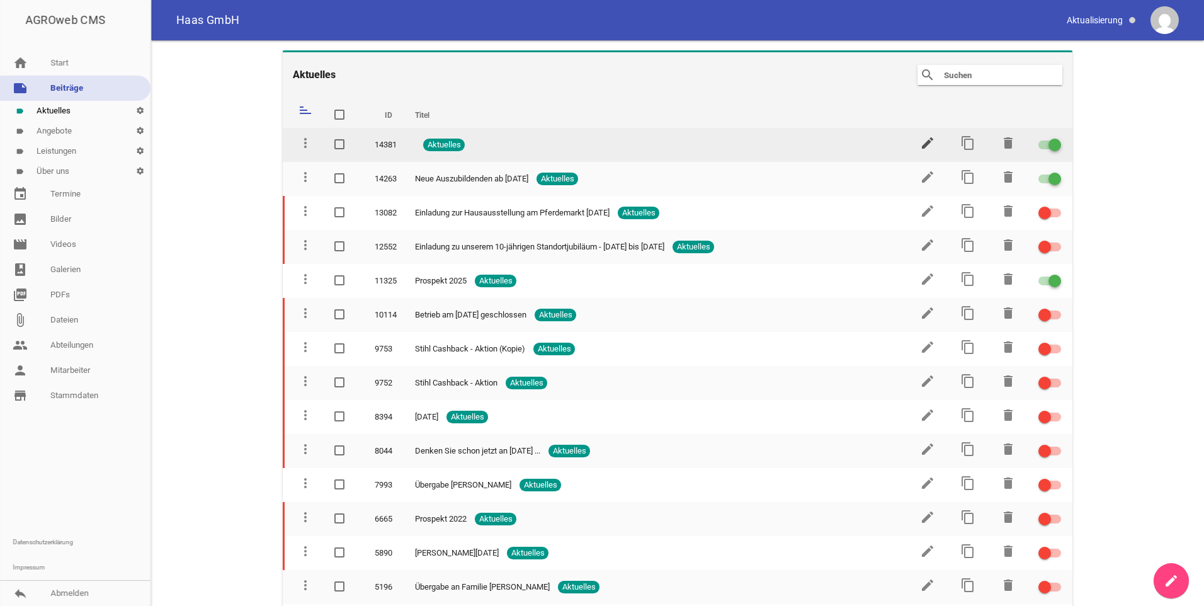
click at [920, 141] on icon "edit" at bounding box center [927, 142] width 15 height 15
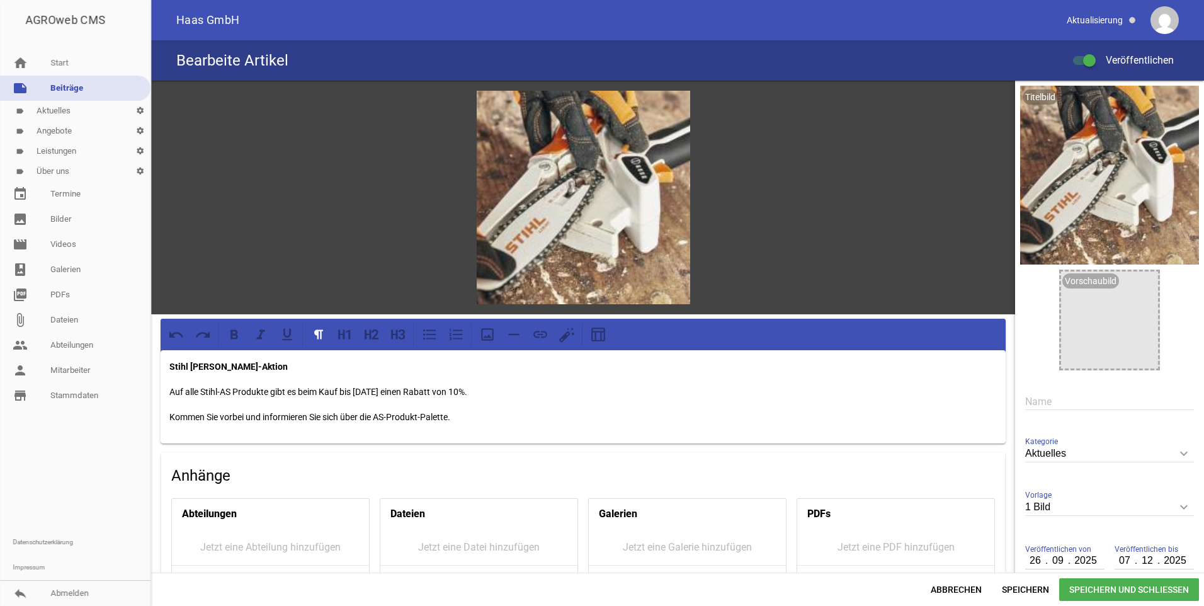
click at [1065, 406] on input "text" at bounding box center [1109, 401] width 169 height 17
type input "Stihl AS - Aktion"
click at [1123, 591] on span "Speichern und Schließen" at bounding box center [1129, 589] width 140 height 23
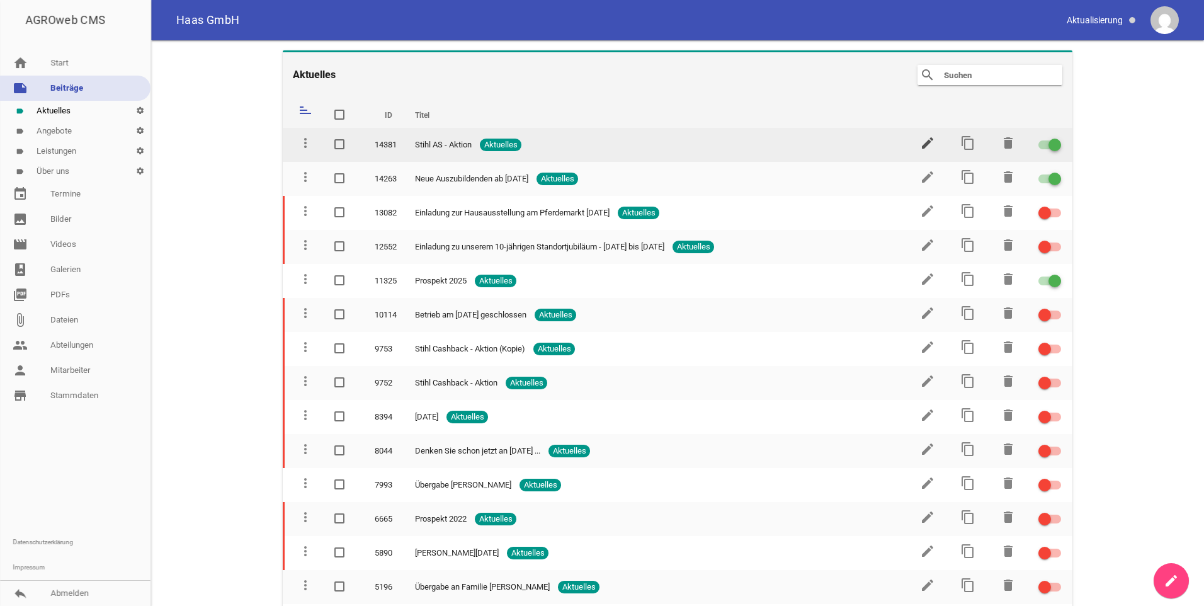
click at [924, 140] on icon "edit" at bounding box center [927, 142] width 15 height 15
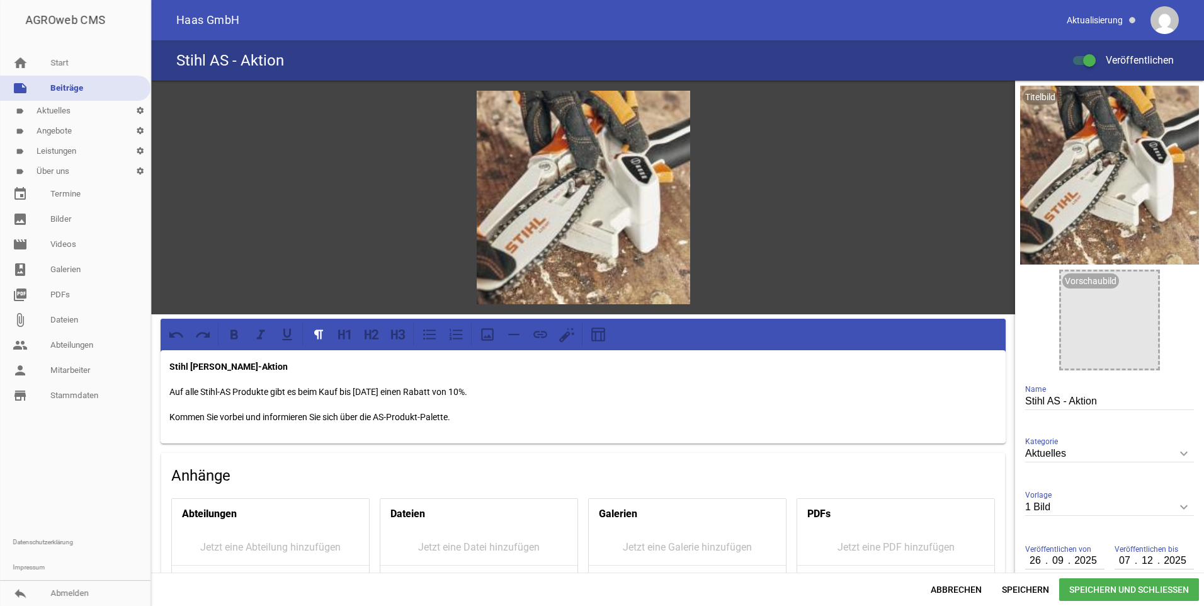
click at [542, 424] on div "Stihl [PERSON_NAME]-Aktion Auf alle Stihl-AS Produkte gibt es beim Kauf bis [DA…" at bounding box center [583, 396] width 845 height 93
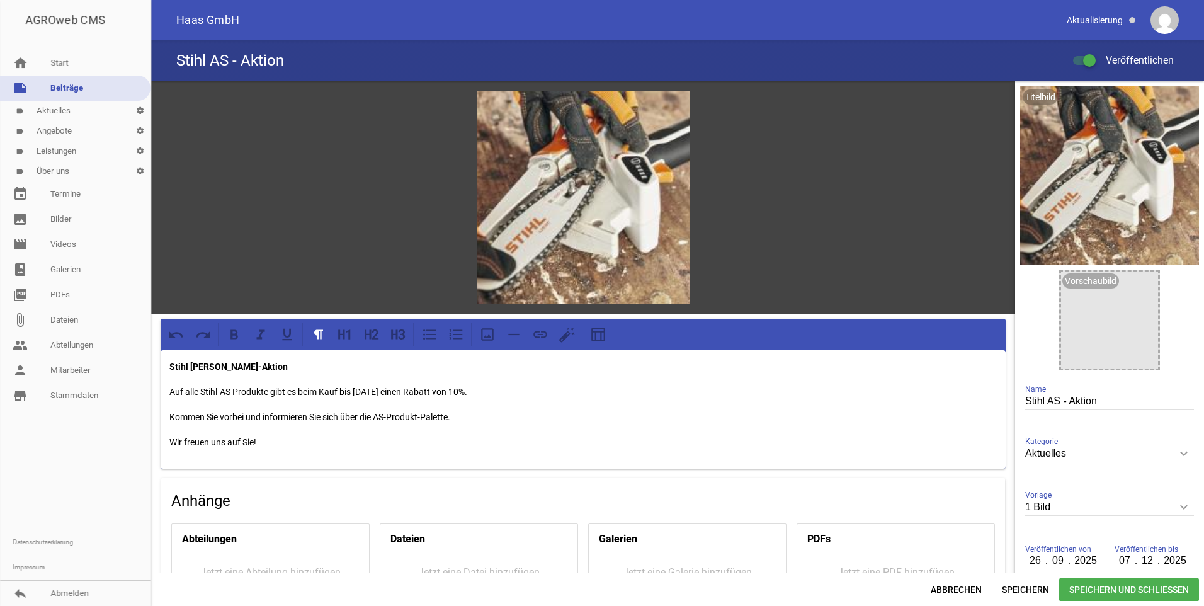
click at [1116, 582] on span "Speichern und Schließen" at bounding box center [1129, 589] width 140 height 23
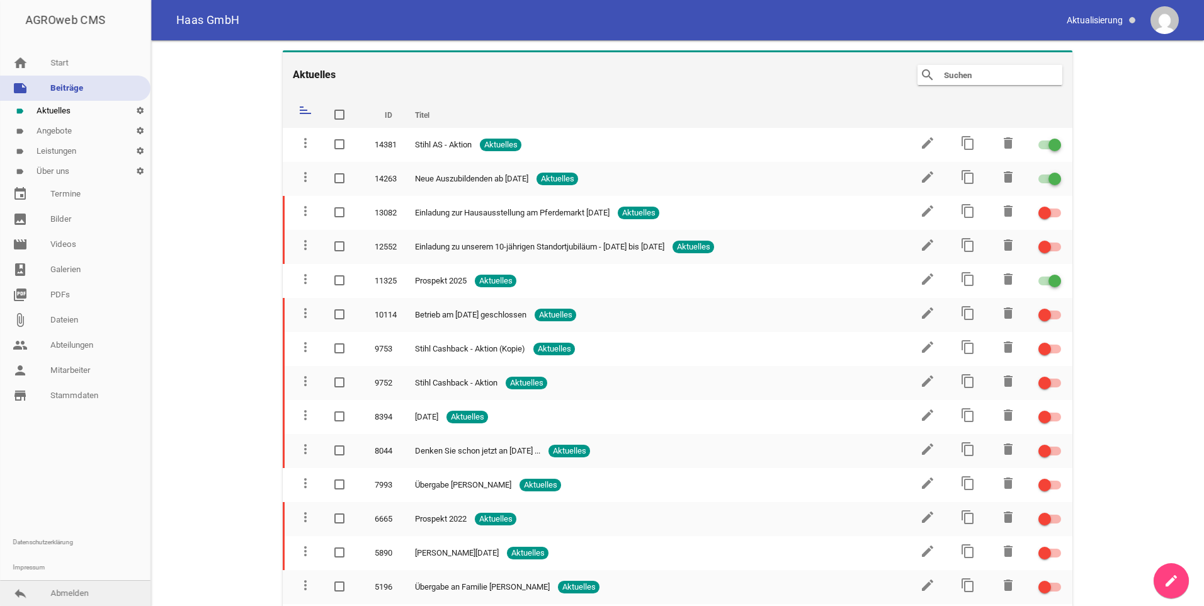
click at [75, 597] on link "reply Abmelden" at bounding box center [75, 593] width 151 height 25
